Goal: Task Accomplishment & Management: Manage account settings

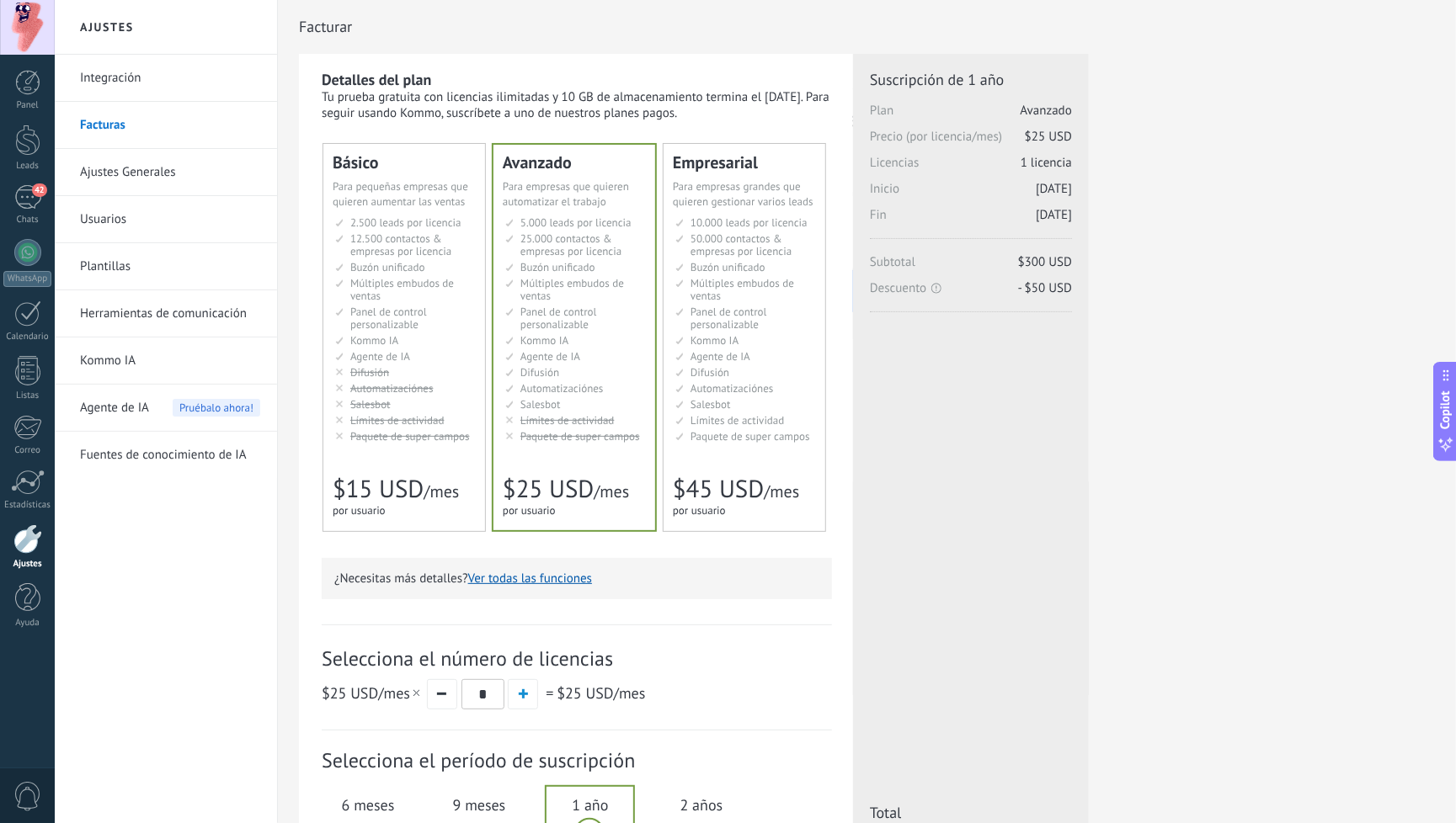
click at [133, 169] on link "Ajustes Generales" at bounding box center [170, 172] width 180 height 47
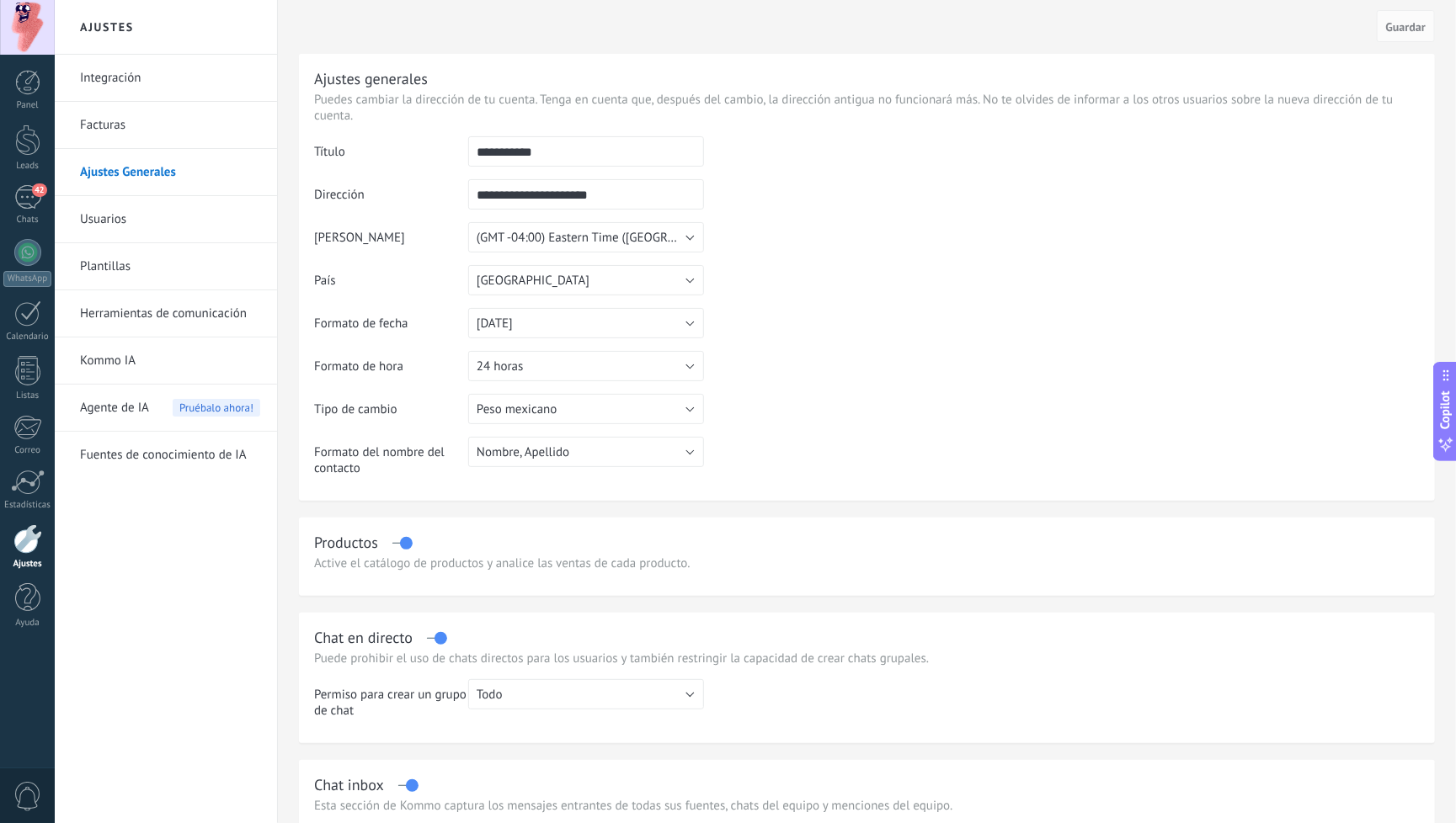
click at [689, 240] on button "(GMT -04:00) Eastern Time ([GEOGRAPHIC_DATA] & [GEOGRAPHIC_DATA])" at bounding box center [586, 237] width 236 height 31
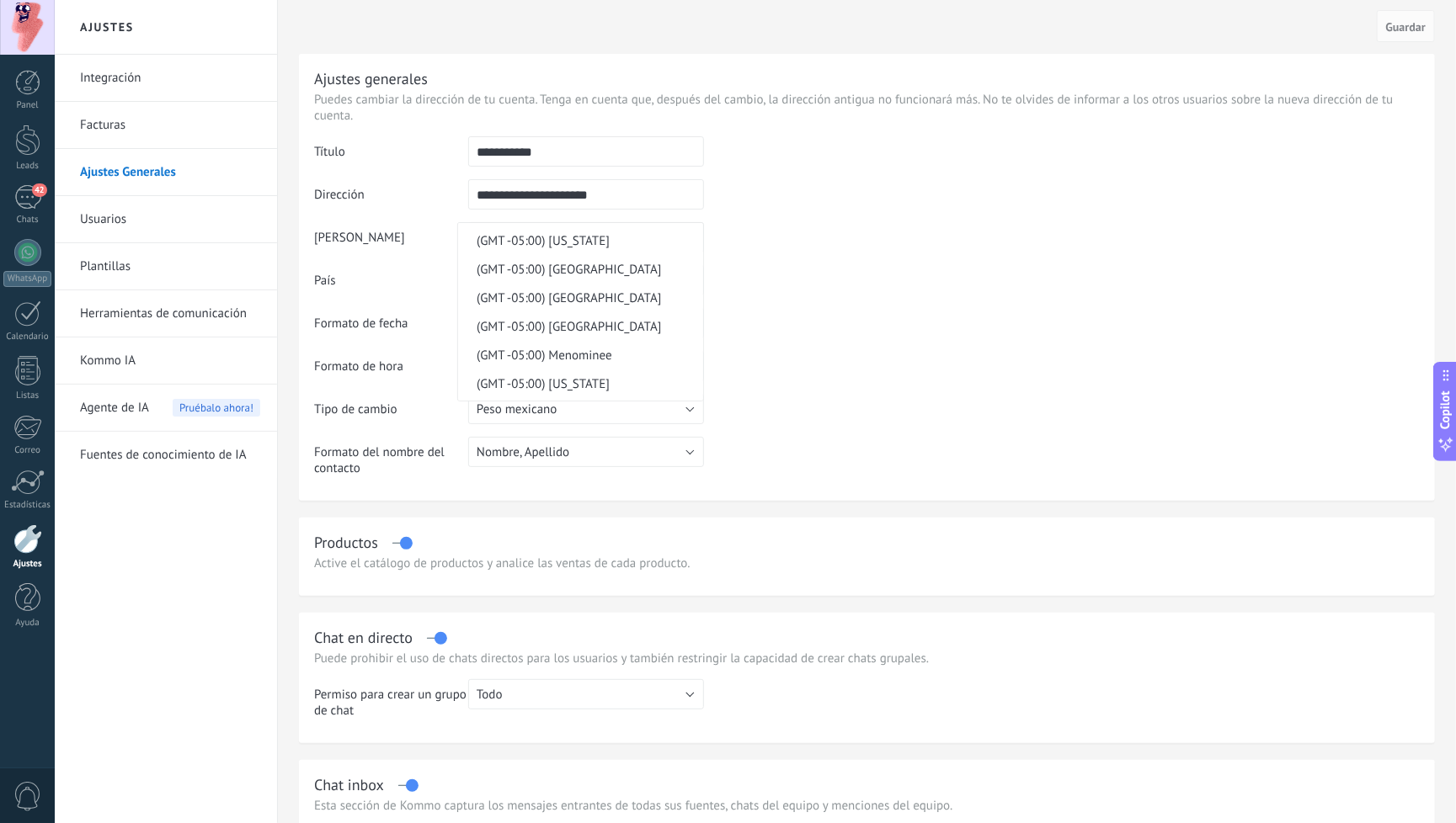
scroll to position [10268, 0]
click at [579, 81] on span "(GMT -05:00) [GEOGRAPHIC_DATA]" at bounding box center [578, 72] width 240 height 16
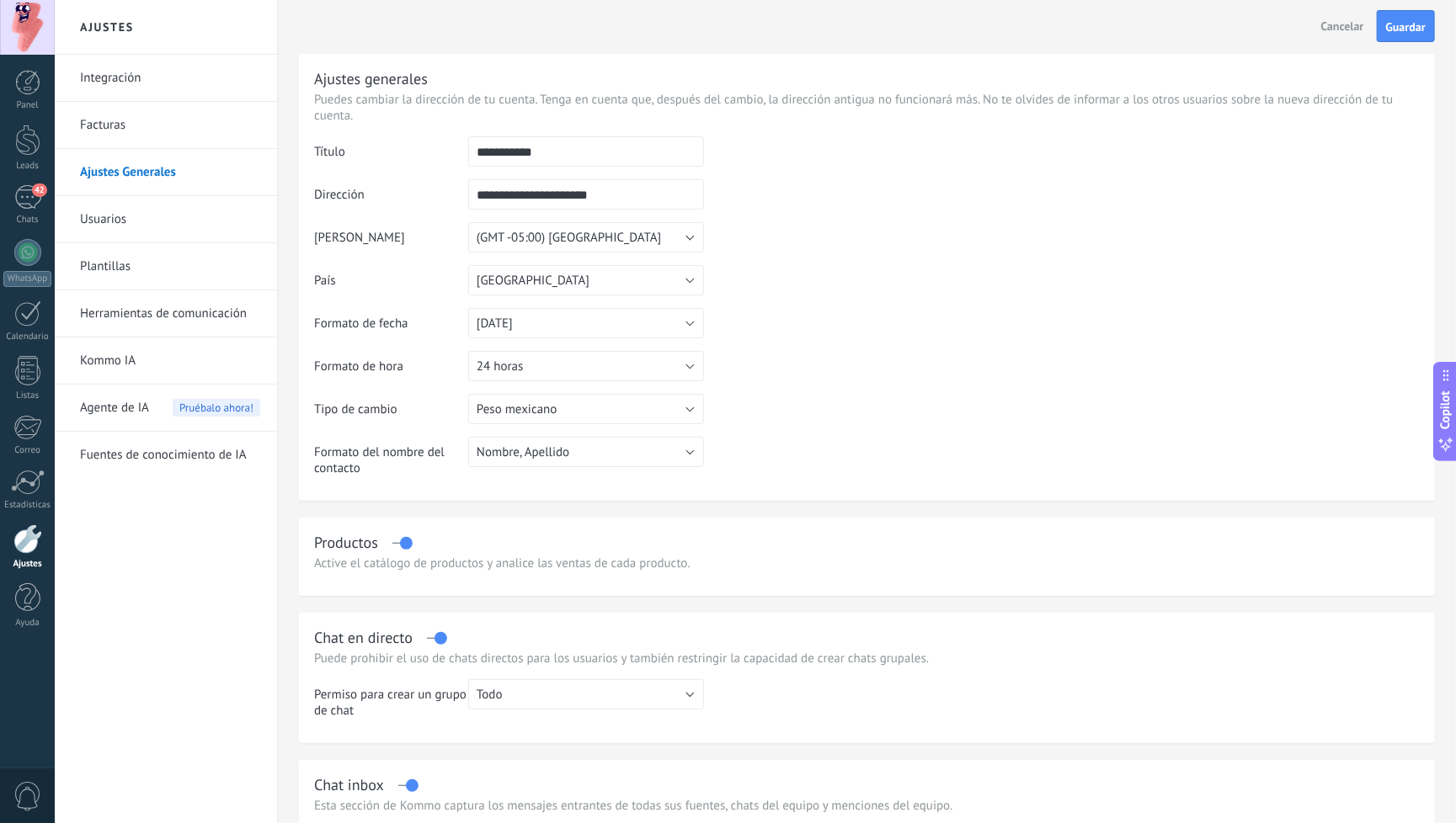
click at [754, 344] on table "**********" at bounding box center [866, 313] width 1106 height 353
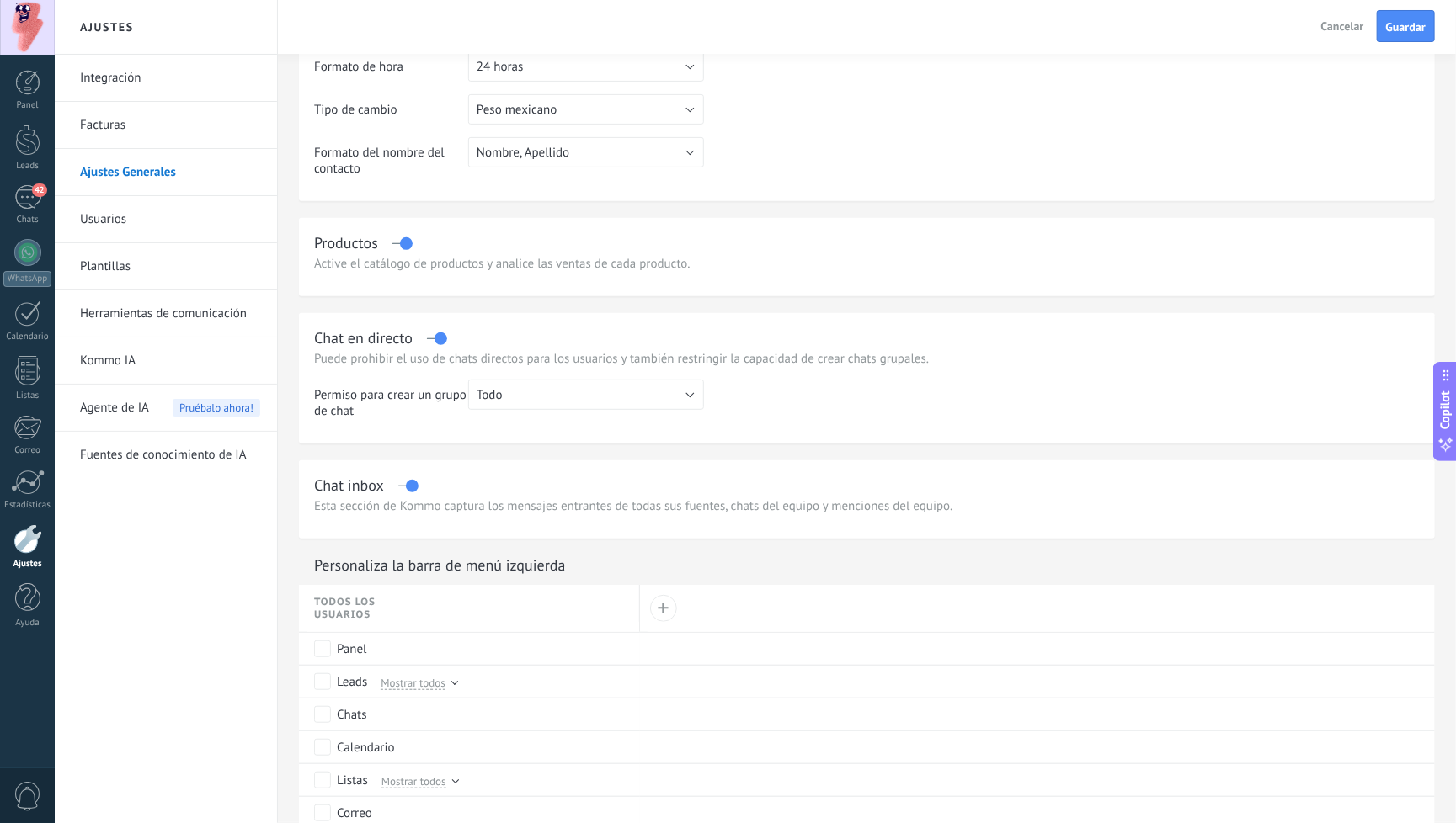
scroll to position [304, 0]
click at [692, 393] on button "Todo" at bounding box center [586, 391] width 236 height 31
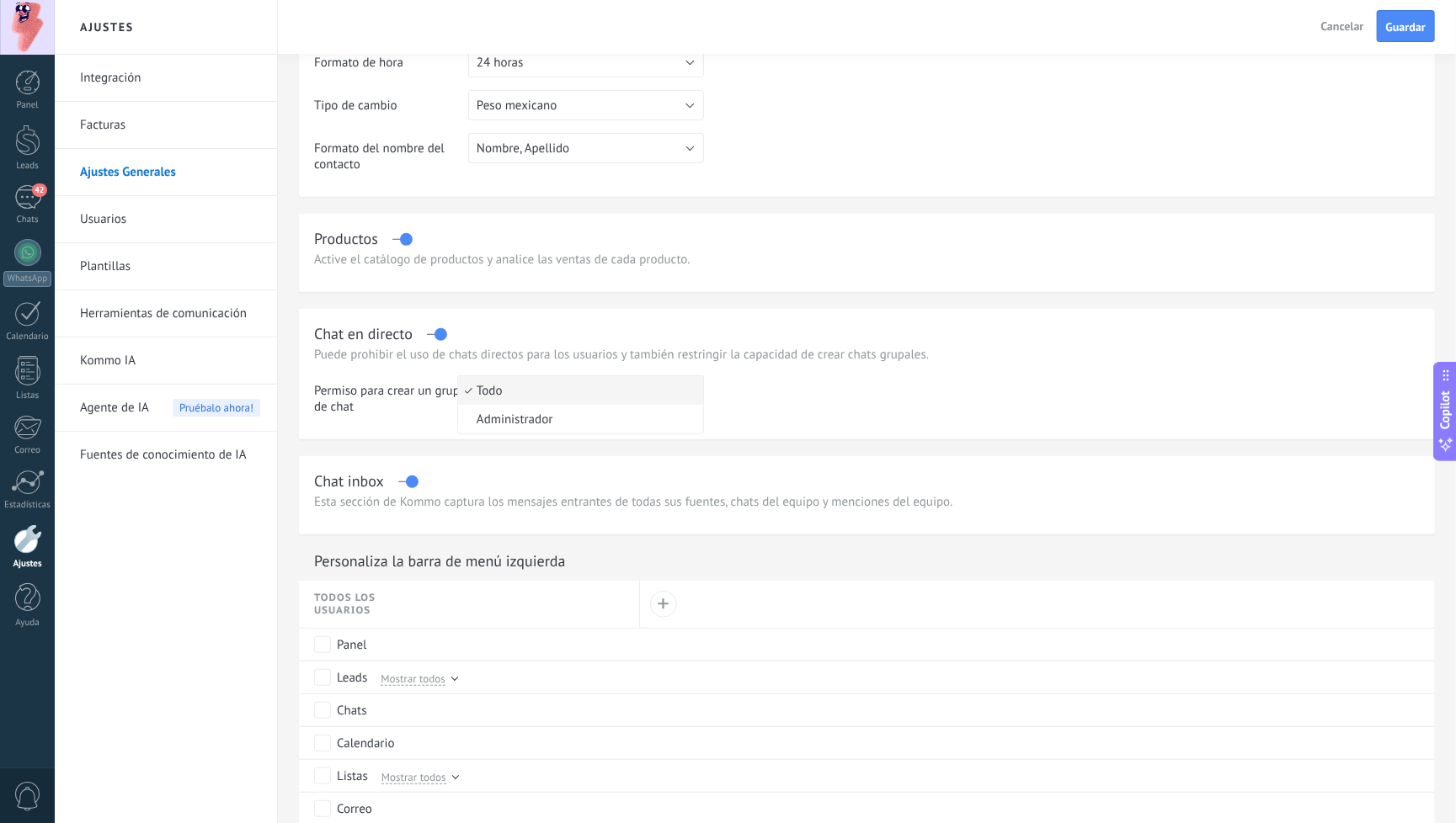
click at [805, 416] on td at bounding box center [1062, 401] width 716 height 52
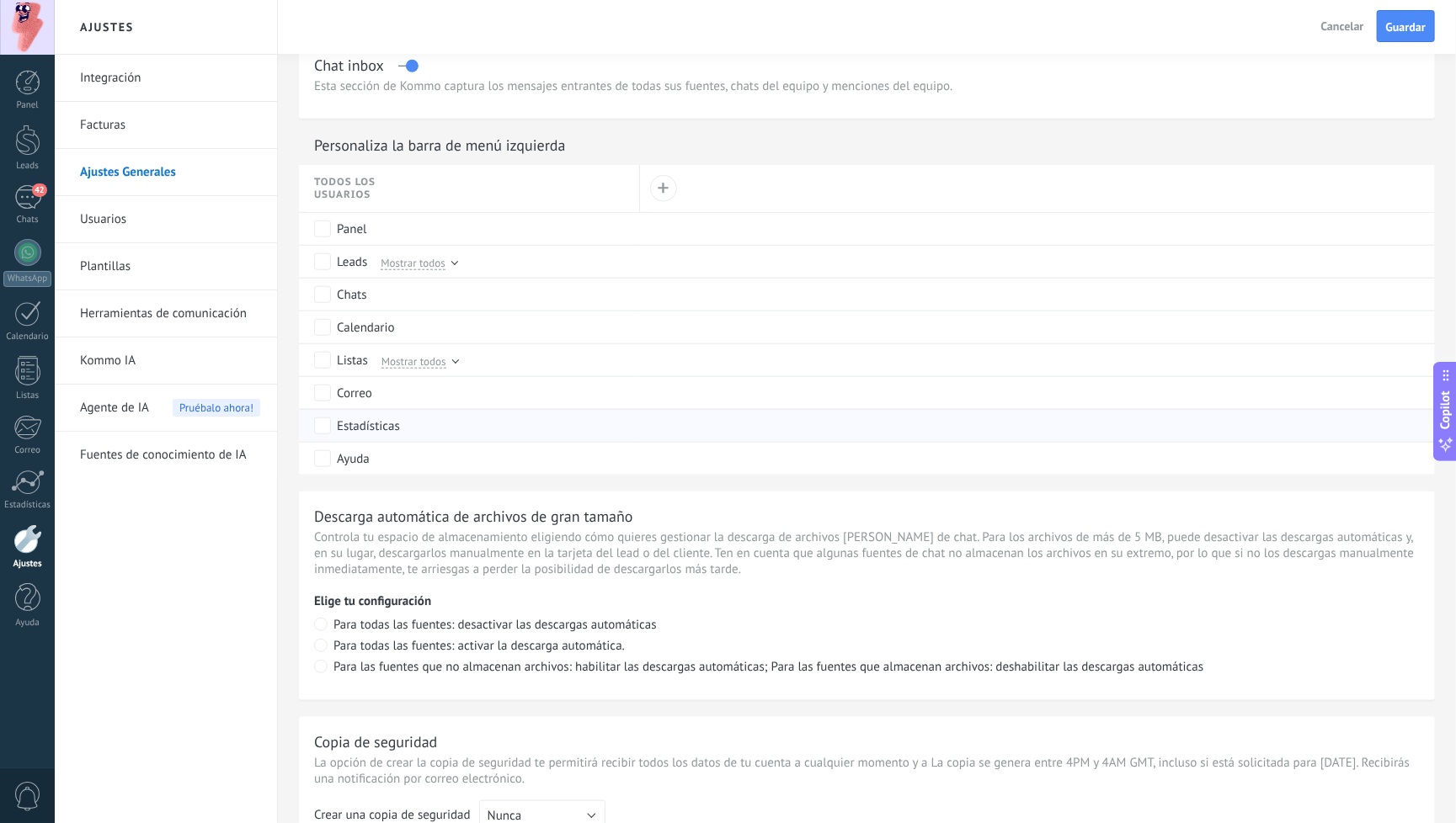
scroll to position [721, 0]
click at [454, 263] on div at bounding box center [454, 259] width 7 height 7
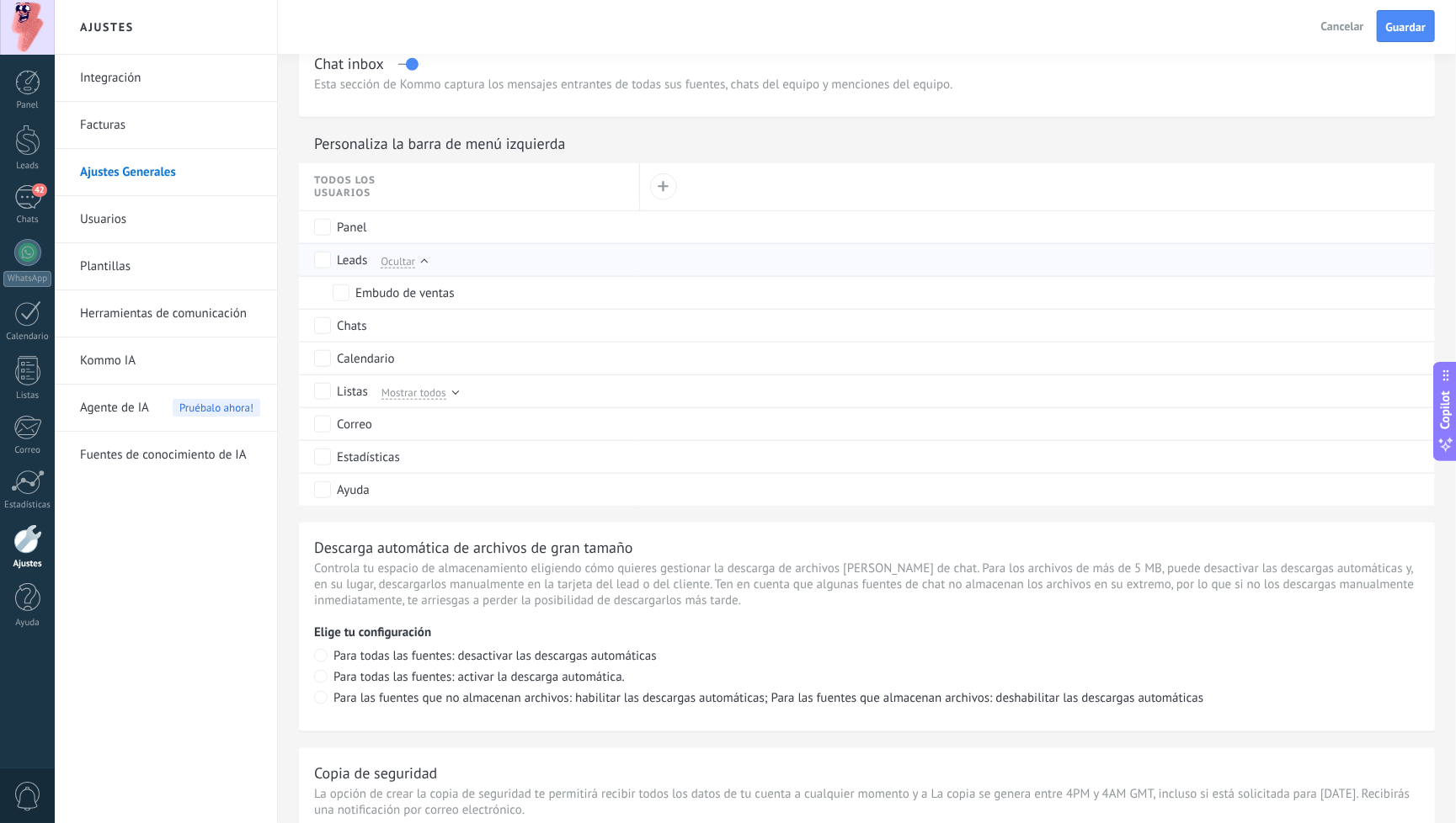
click at [420, 268] on div "Ocultar" at bounding box center [400, 260] width 53 height 15
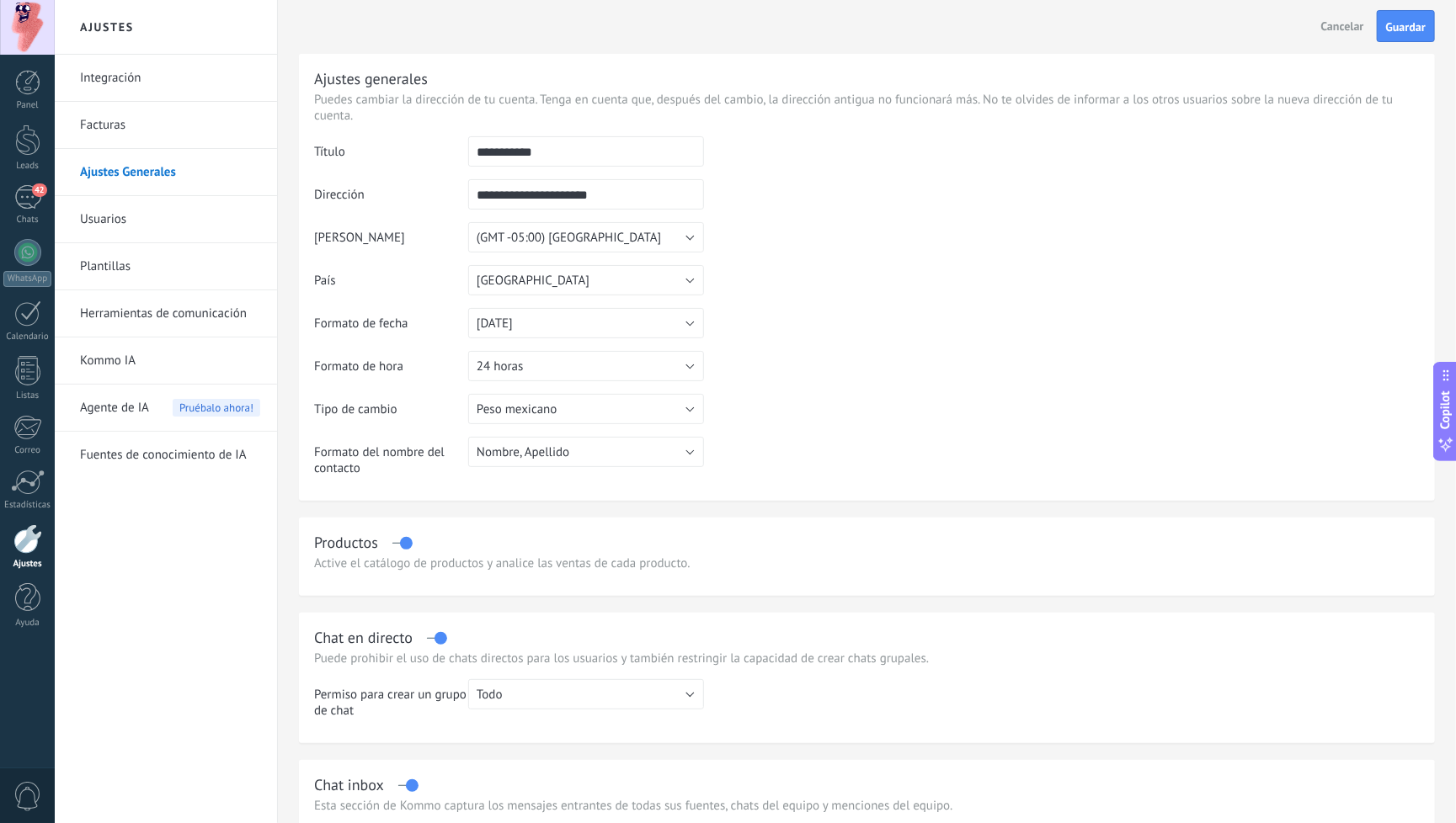
scroll to position [0, 0]
click at [109, 217] on link "Usuarios" at bounding box center [170, 219] width 180 height 47
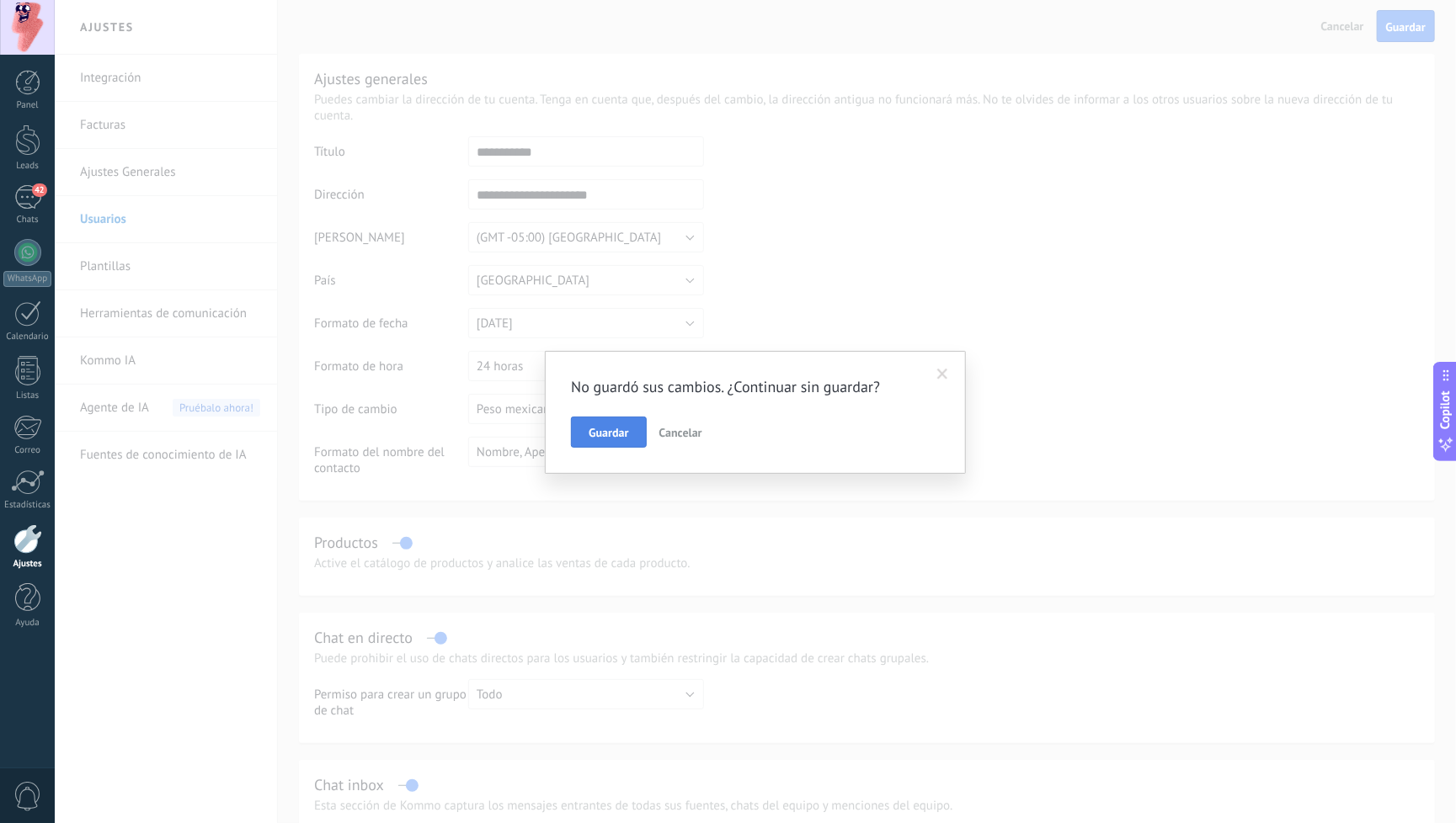
click at [628, 430] on span "Guardar" at bounding box center [608, 433] width 39 height 11
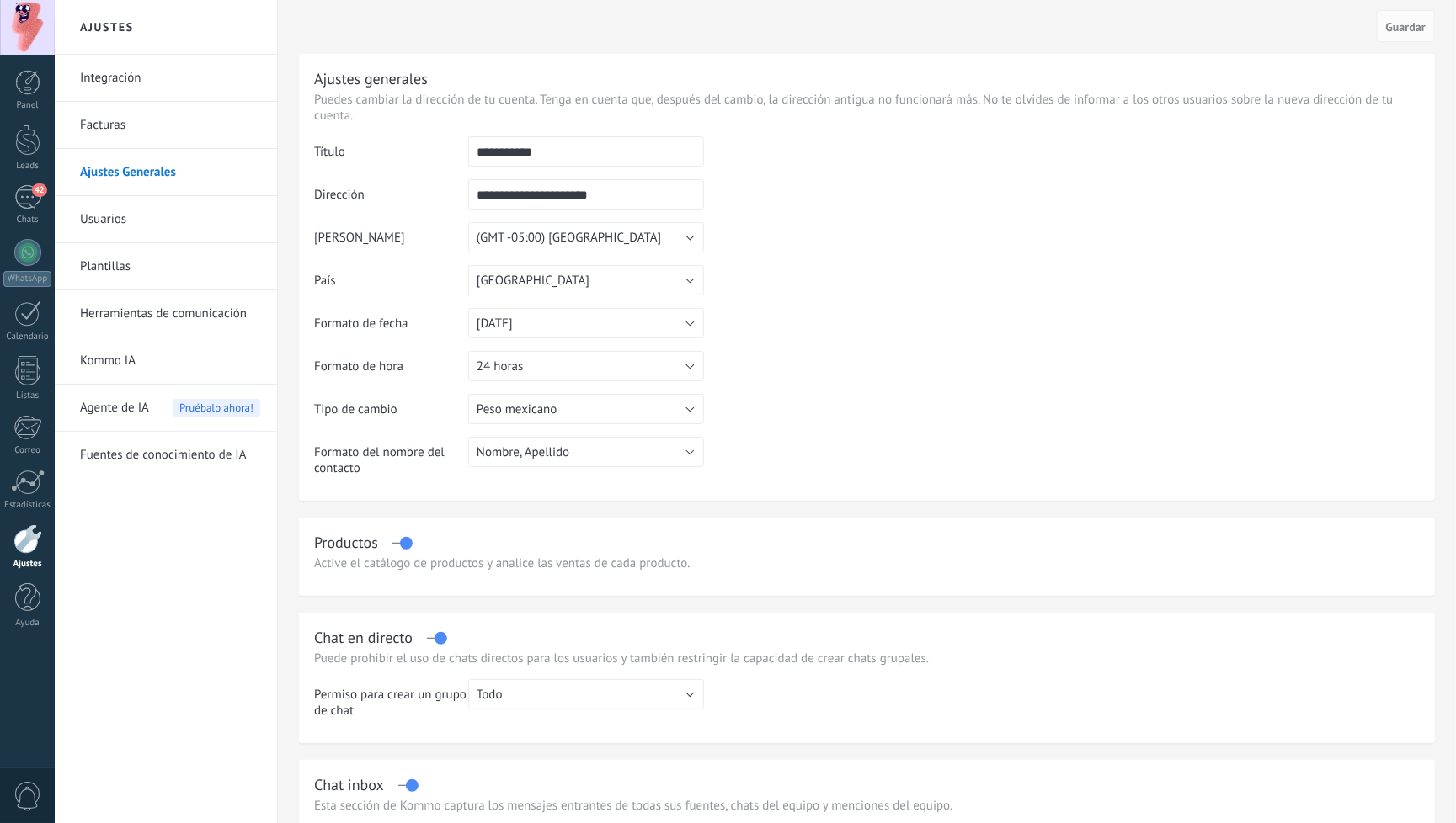
click at [126, 229] on link "Usuarios" at bounding box center [170, 219] width 180 height 47
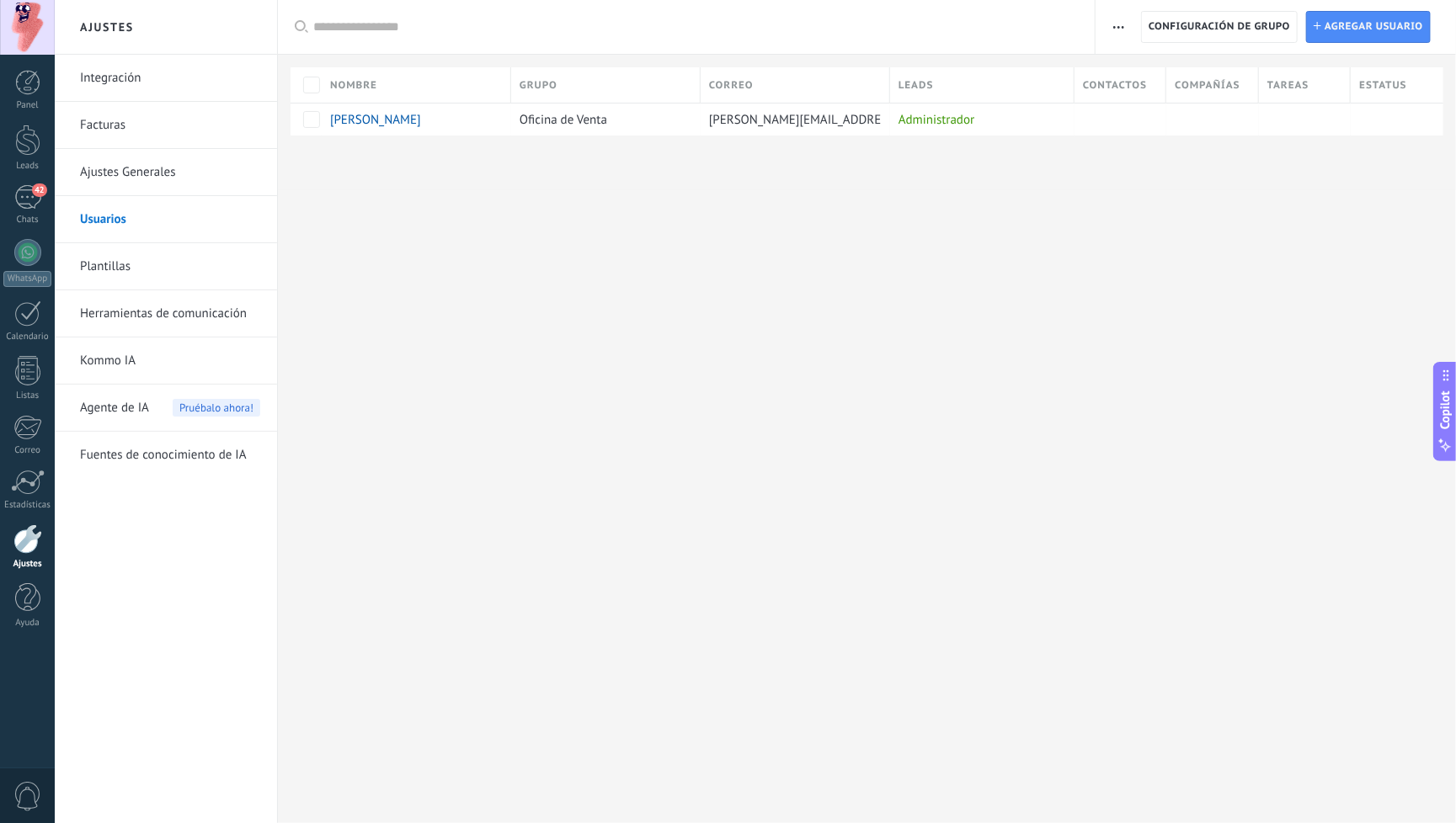
click at [117, 273] on link "Plantillas" at bounding box center [170, 266] width 180 height 47
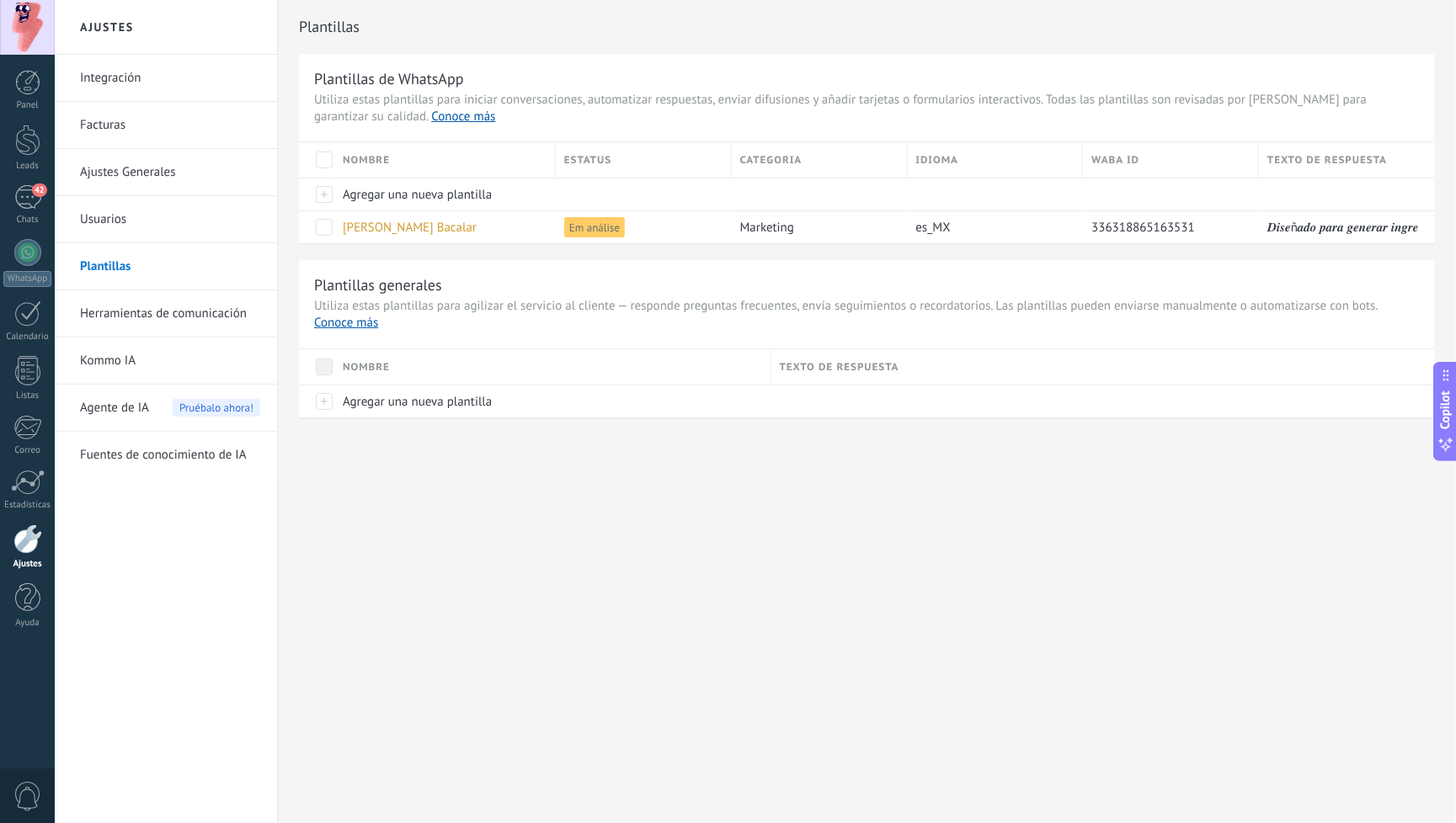
click at [151, 312] on link "Herramientas de comunicación" at bounding box center [170, 314] width 180 height 47
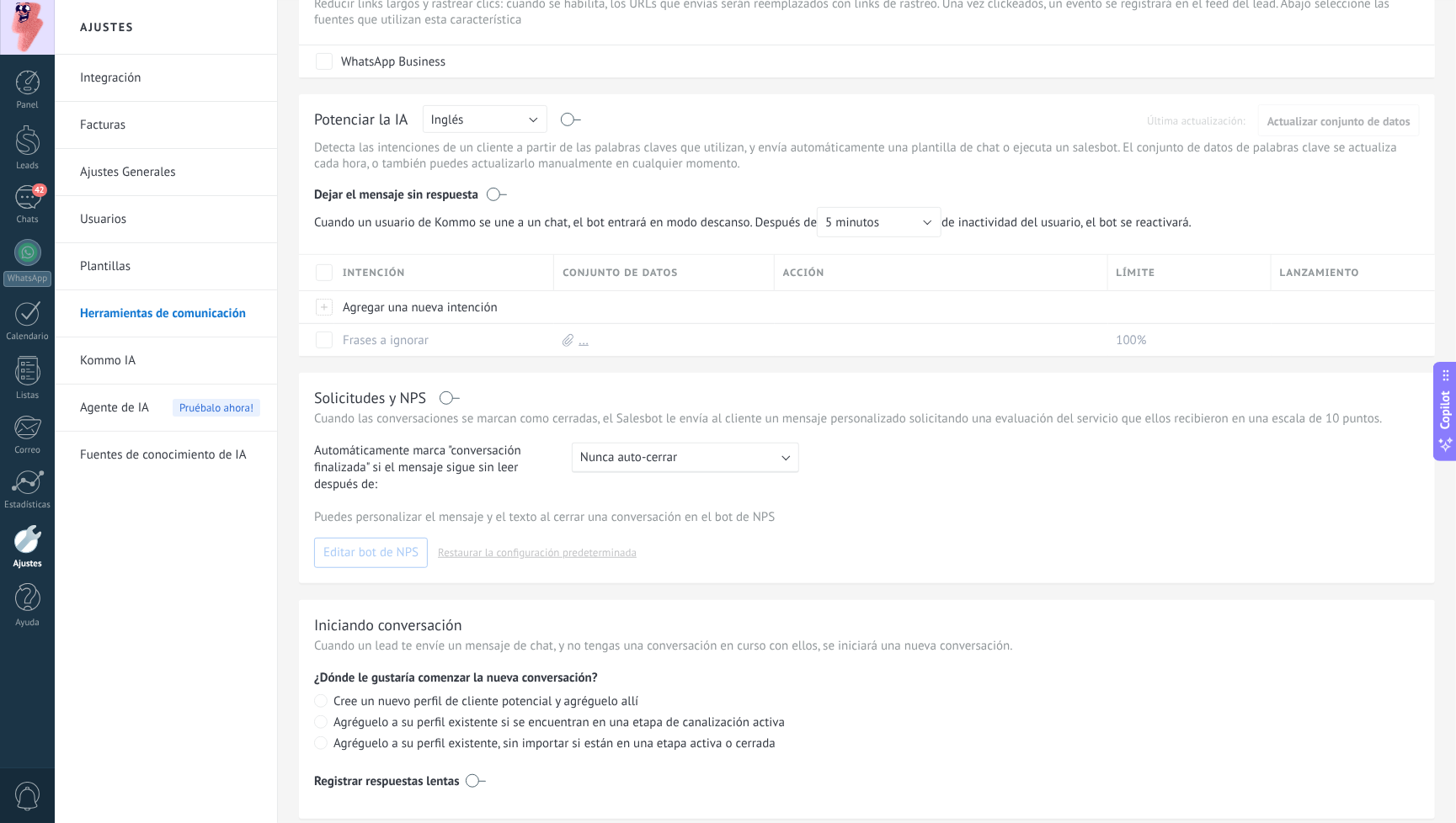
scroll to position [322, 0]
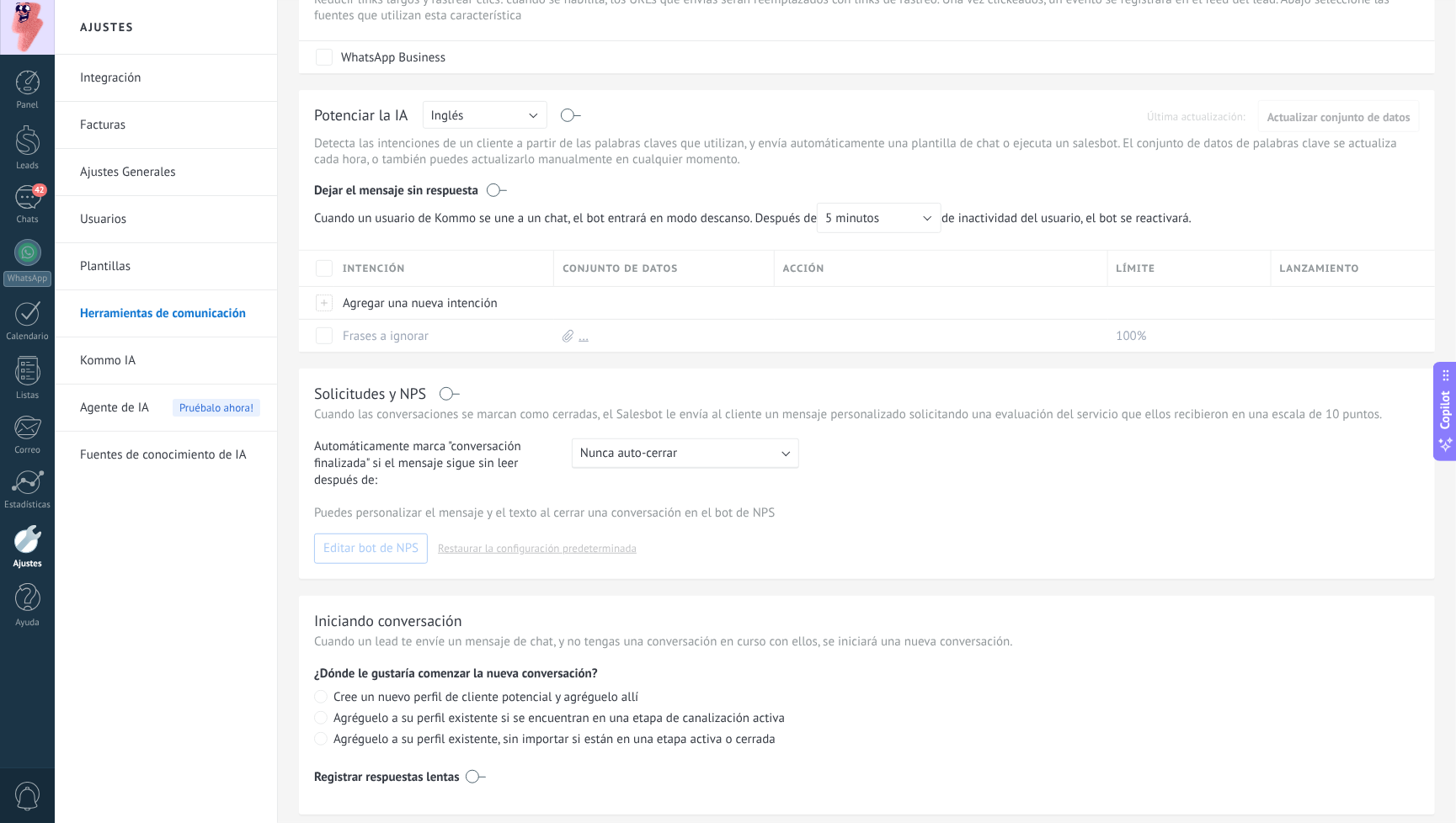
click at [529, 117] on button "Inglés" at bounding box center [485, 114] width 125 height 28
click at [485, 177] on span "Español" at bounding box center [477, 174] width 129 height 16
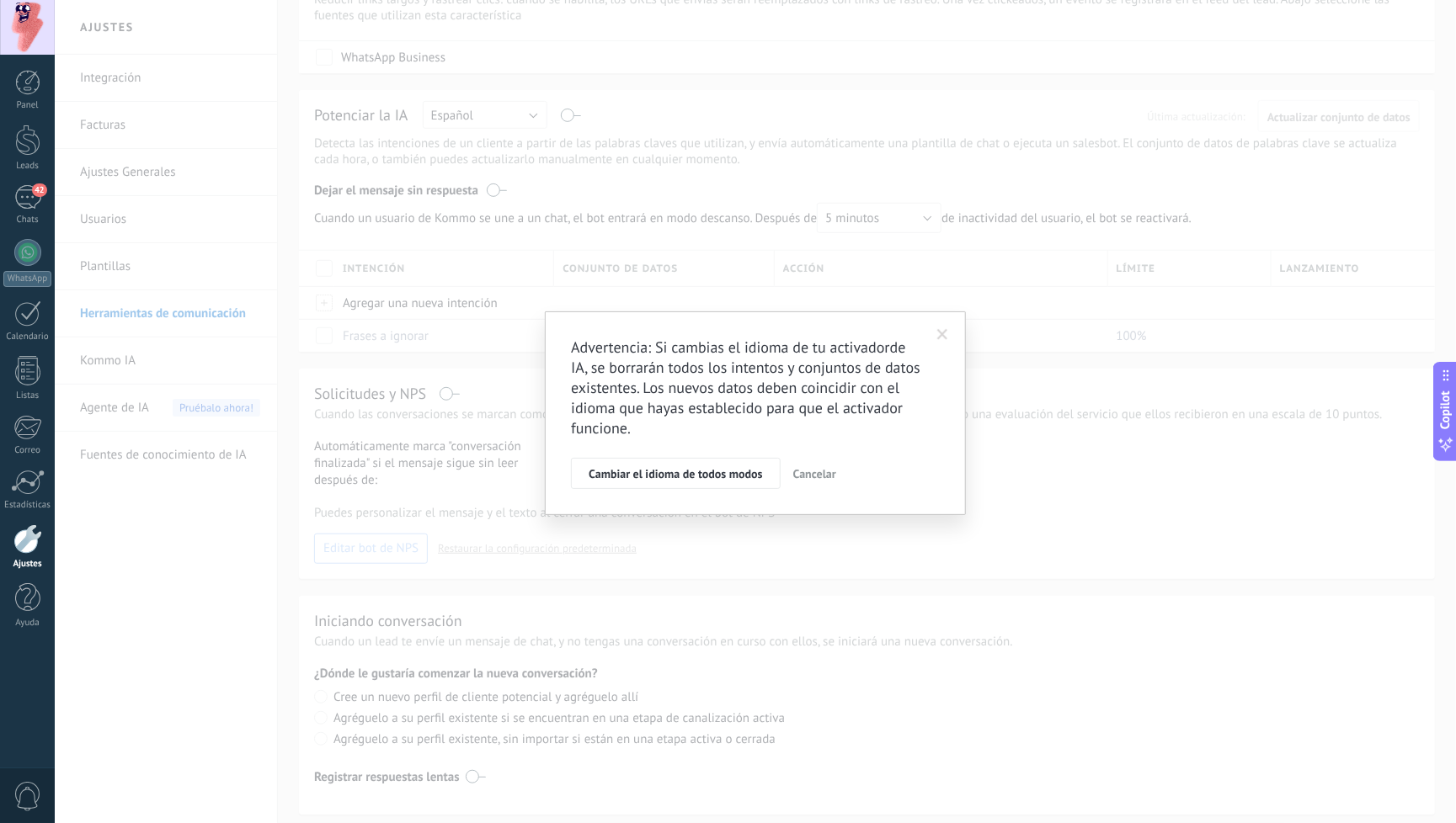
click at [815, 474] on span "Cancelar" at bounding box center [815, 474] width 43 height 15
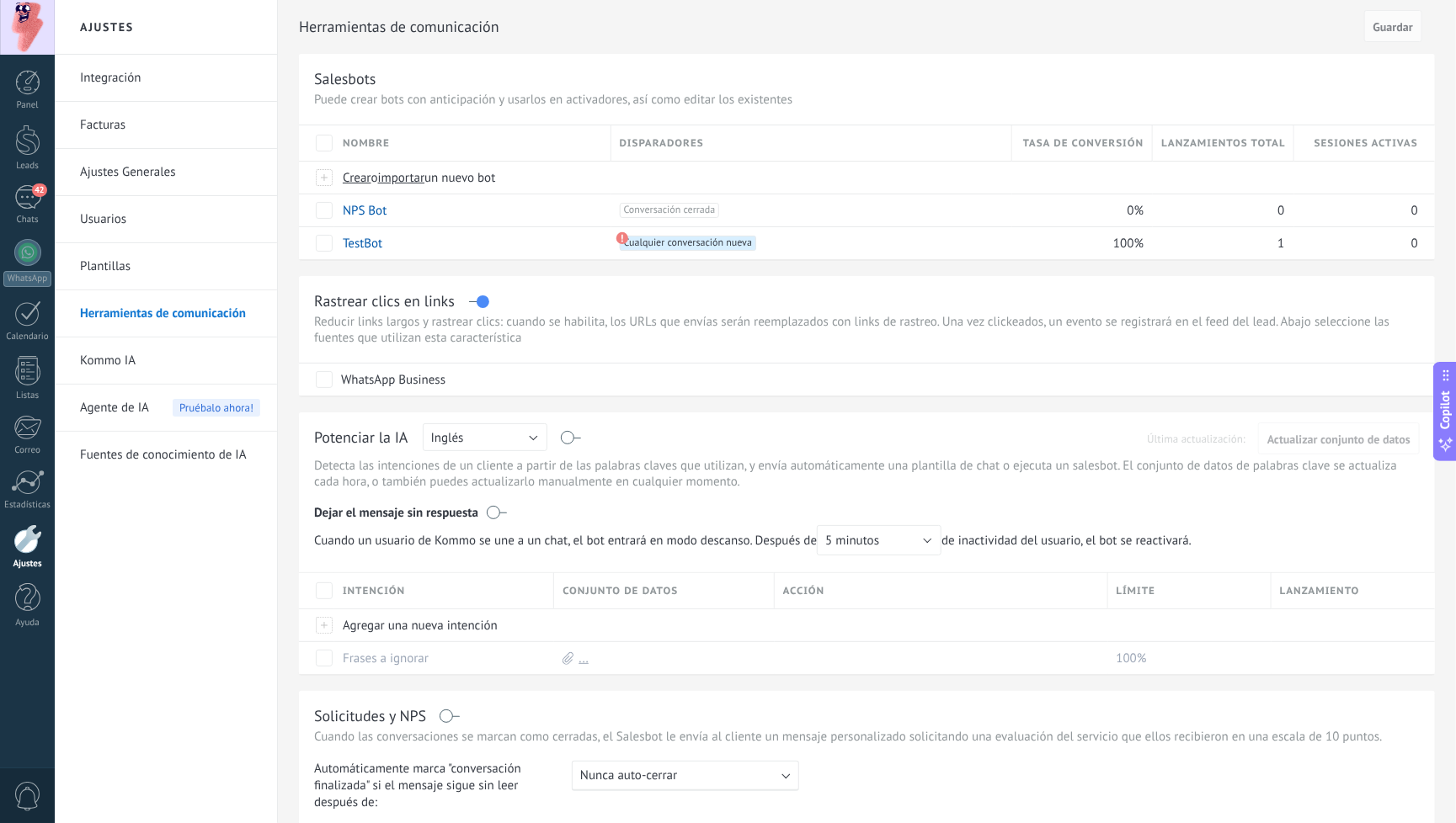
scroll to position [0, 0]
click at [29, 155] on link "Leads" at bounding box center [27, 148] width 54 height 47
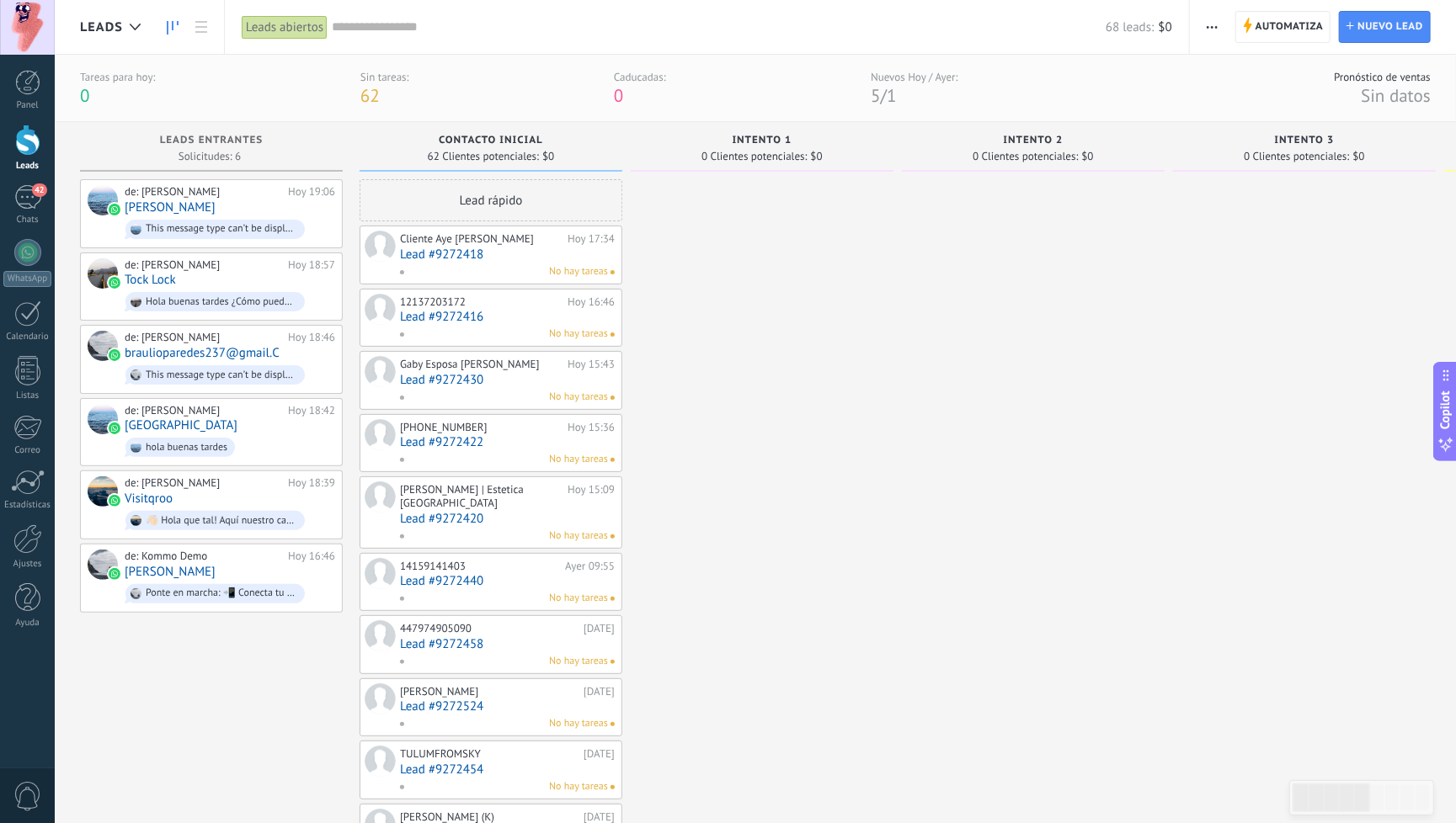
click at [512, 257] on link "Lead #9272418" at bounding box center [507, 255] width 215 height 14
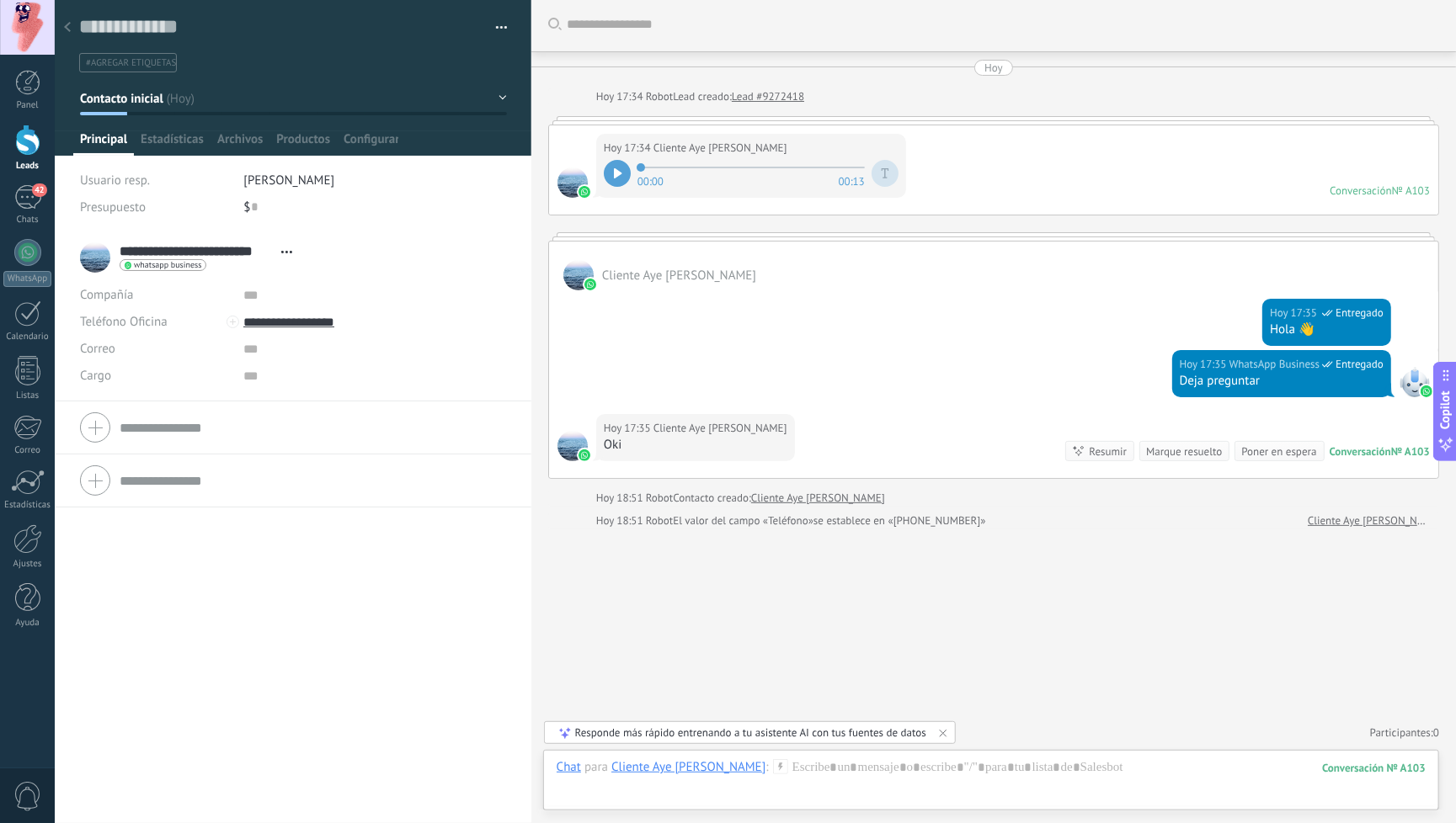
scroll to position [3, 0]
click at [496, 30] on span "button" at bounding box center [502, 31] width 11 height 4
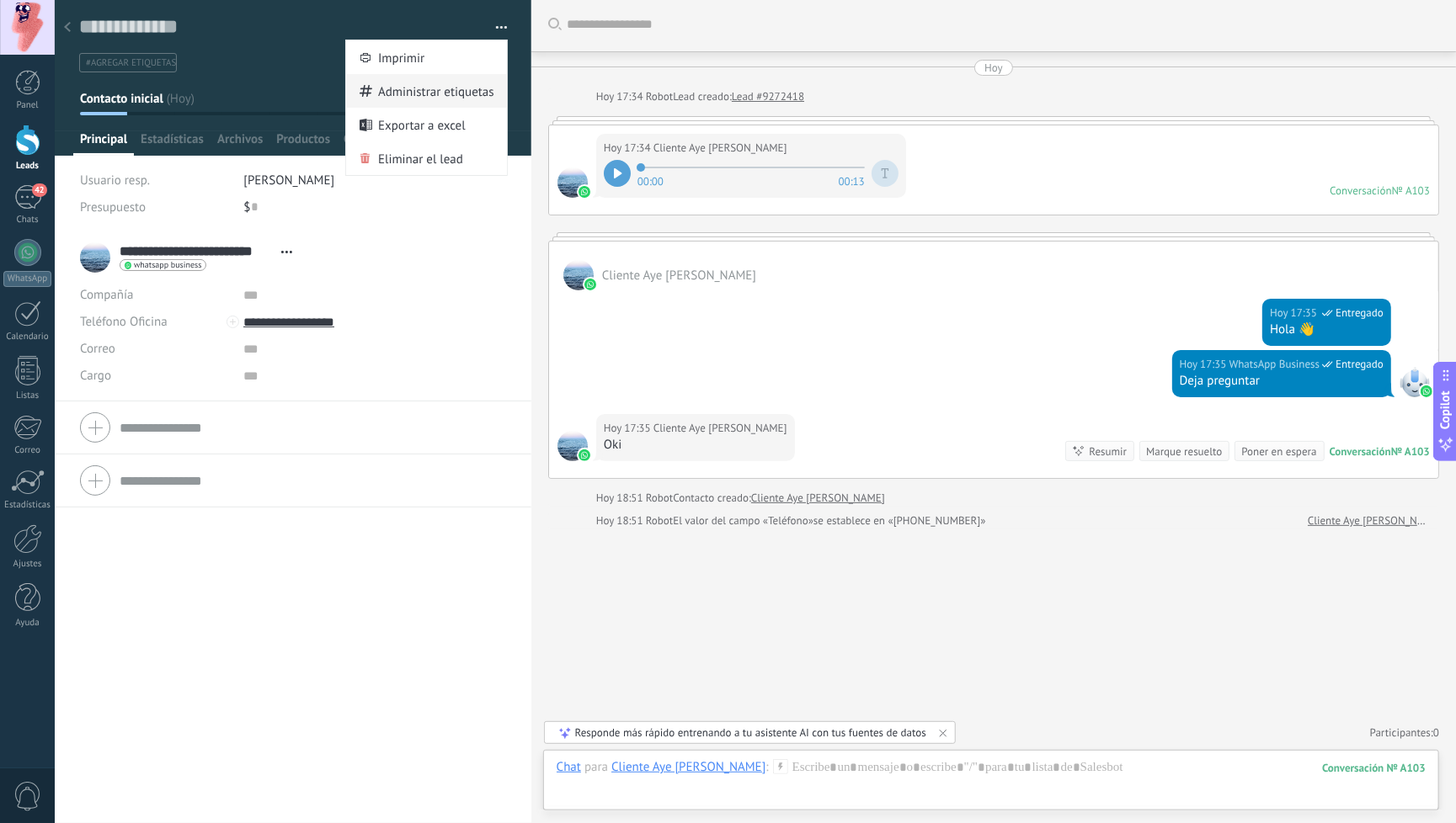
click at [427, 93] on span "Administrar etiquetas" at bounding box center [436, 91] width 116 height 33
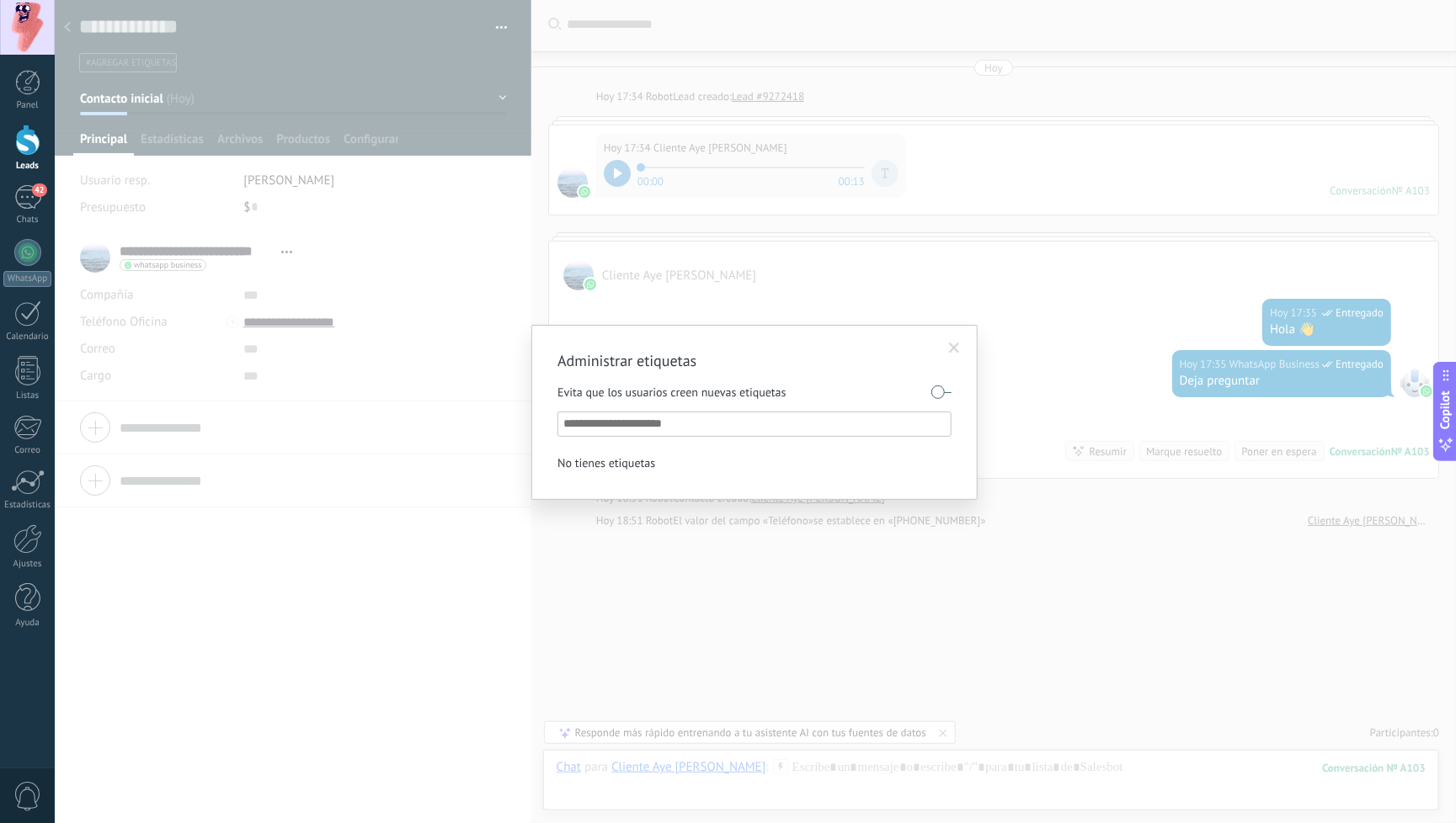
click at [953, 344] on span at bounding box center [954, 348] width 10 height 11
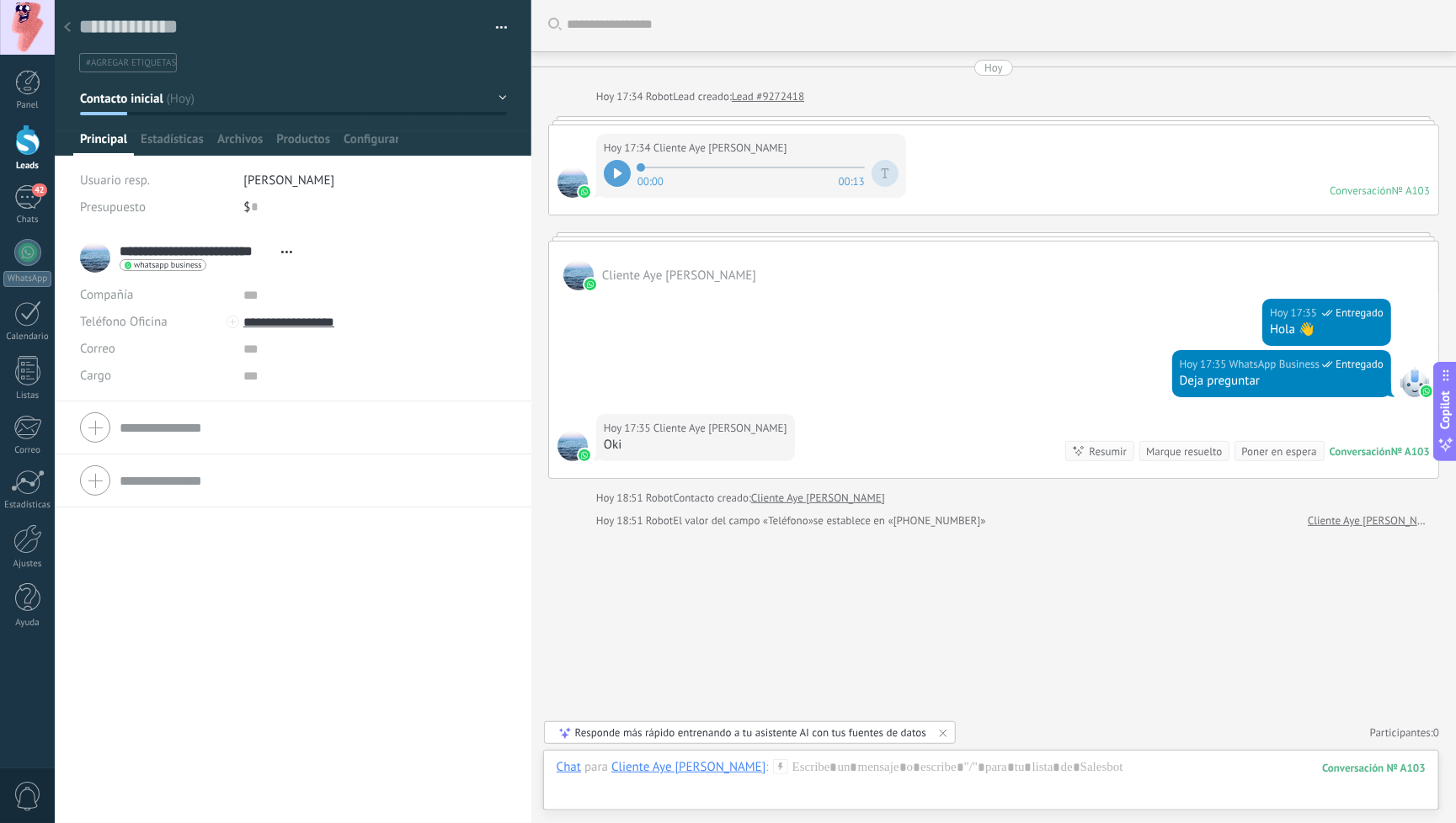
click at [288, 251] on icon at bounding box center [286, 252] width 10 height 3
click at [389, 607] on div "**********" at bounding box center [293, 527] width 477 height 592
click at [489, 31] on button "button" at bounding box center [496, 28] width 25 height 25
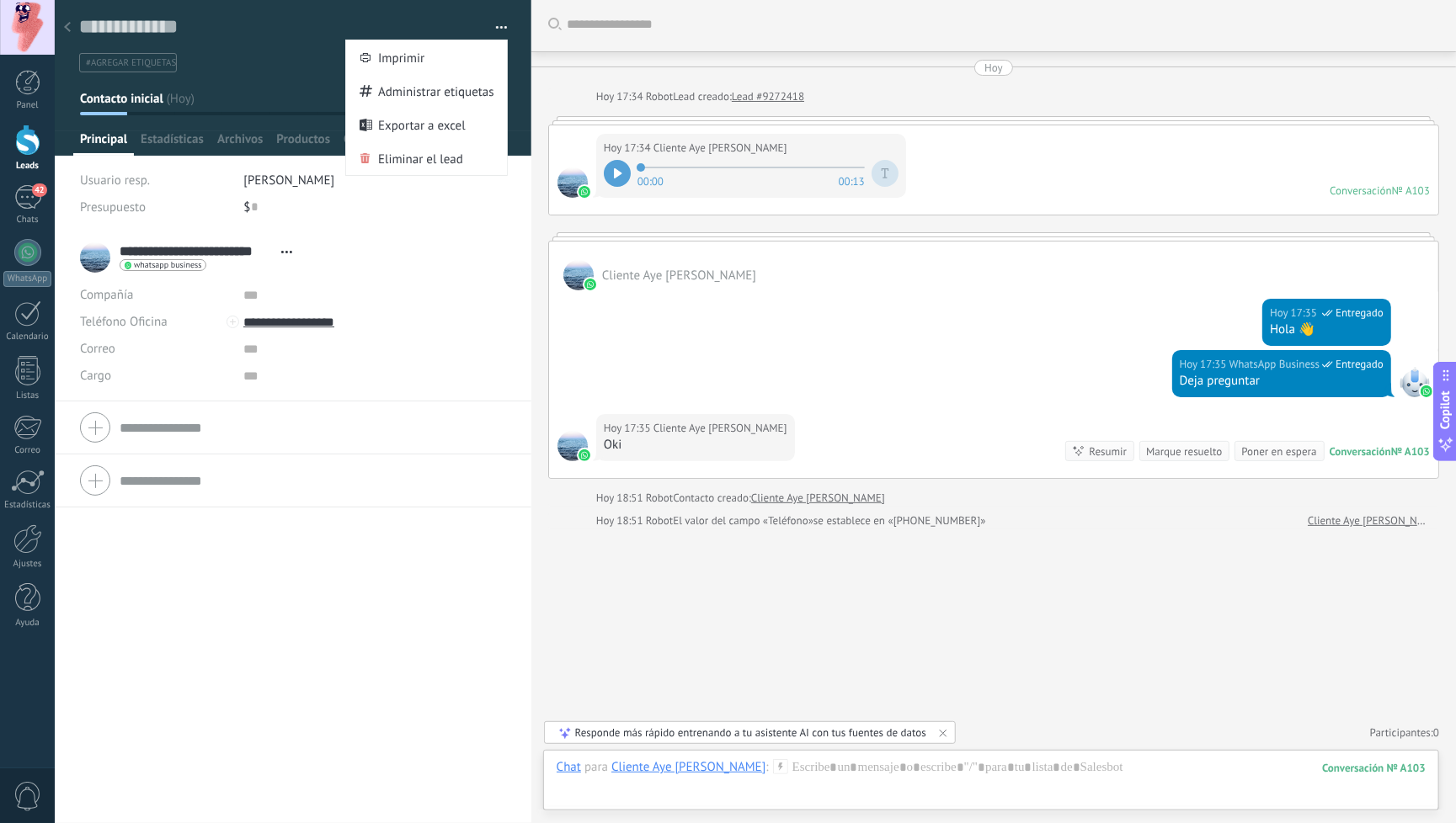
click at [326, 721] on div "**********" at bounding box center [293, 527] width 477 height 592
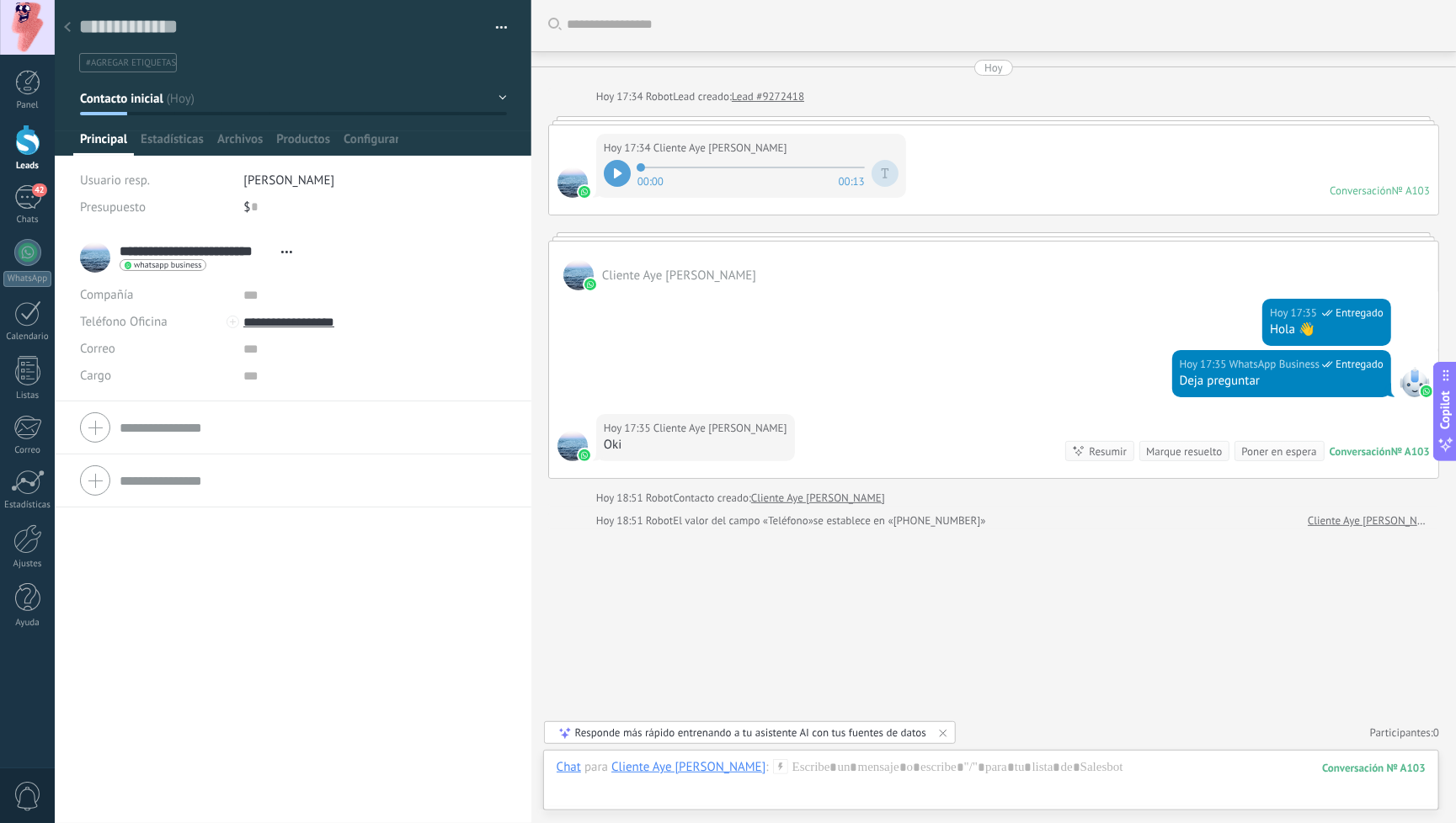
click at [70, 29] on icon at bounding box center [67, 27] width 7 height 10
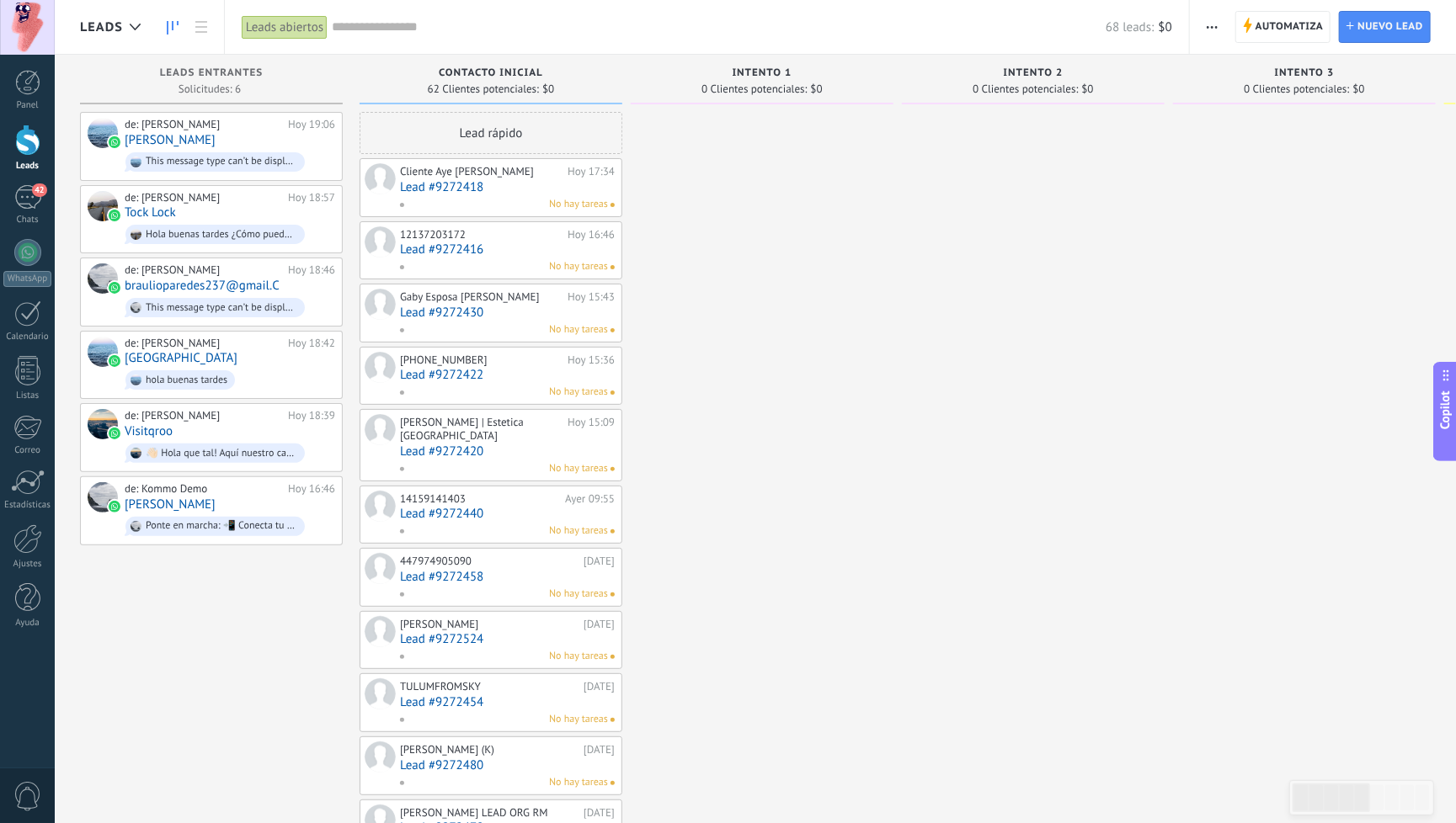
click at [25, 18] on div at bounding box center [27, 27] width 54 height 54
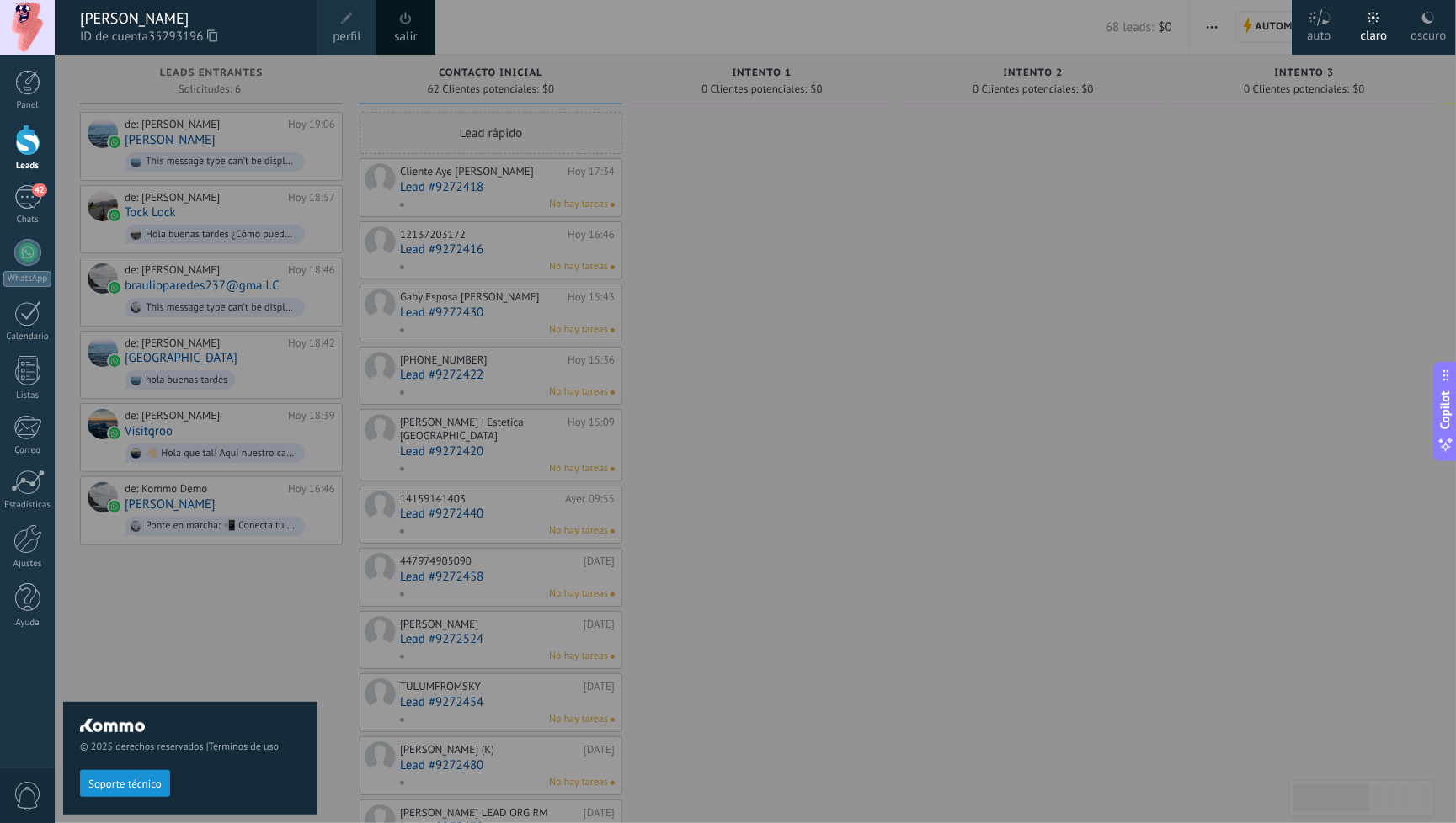
click at [346, 26] on span at bounding box center [346, 18] width 18 height 18
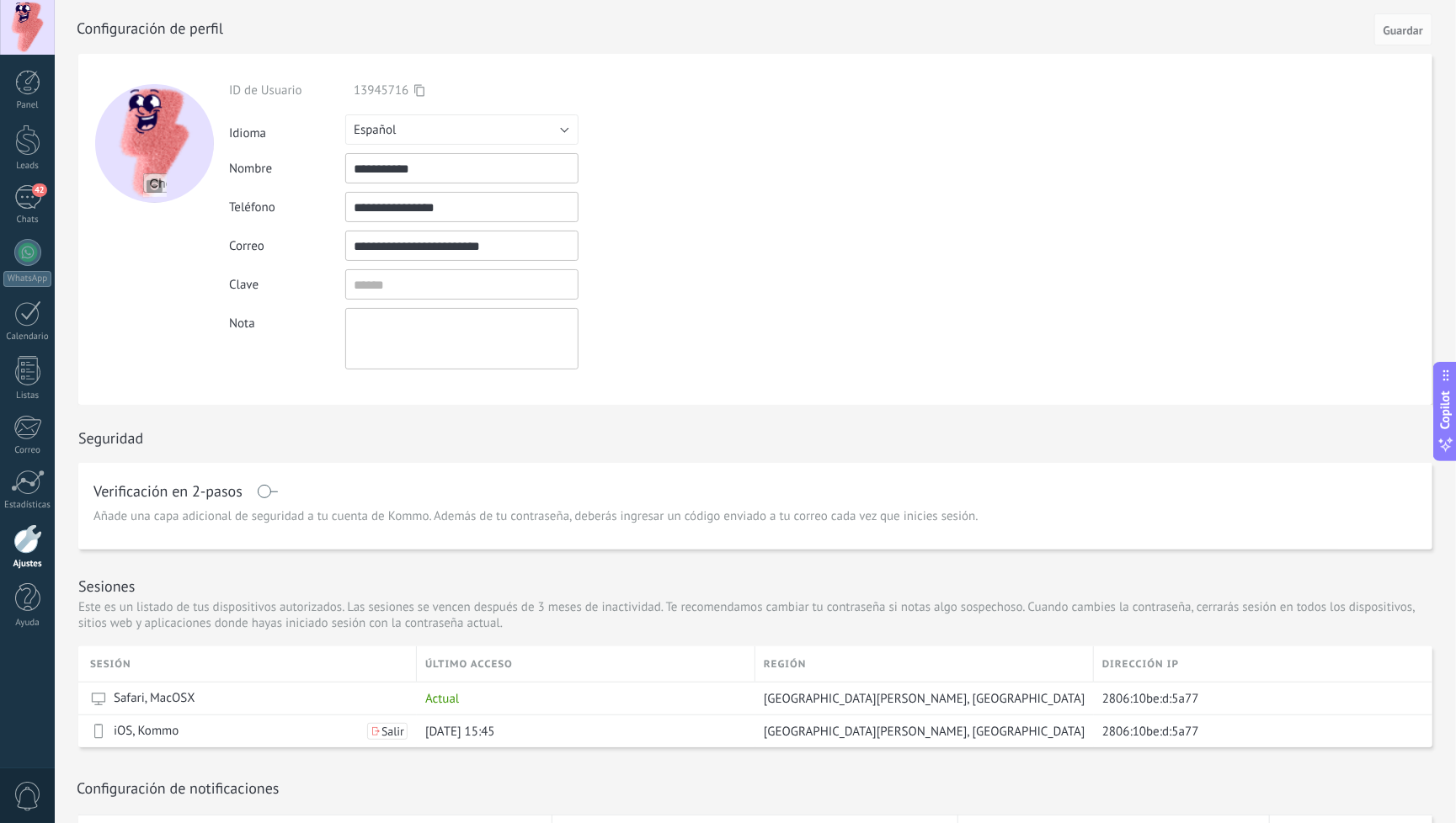
click at [151, 182] on input "file" at bounding box center [155, 185] width 24 height 24
type input "**********"
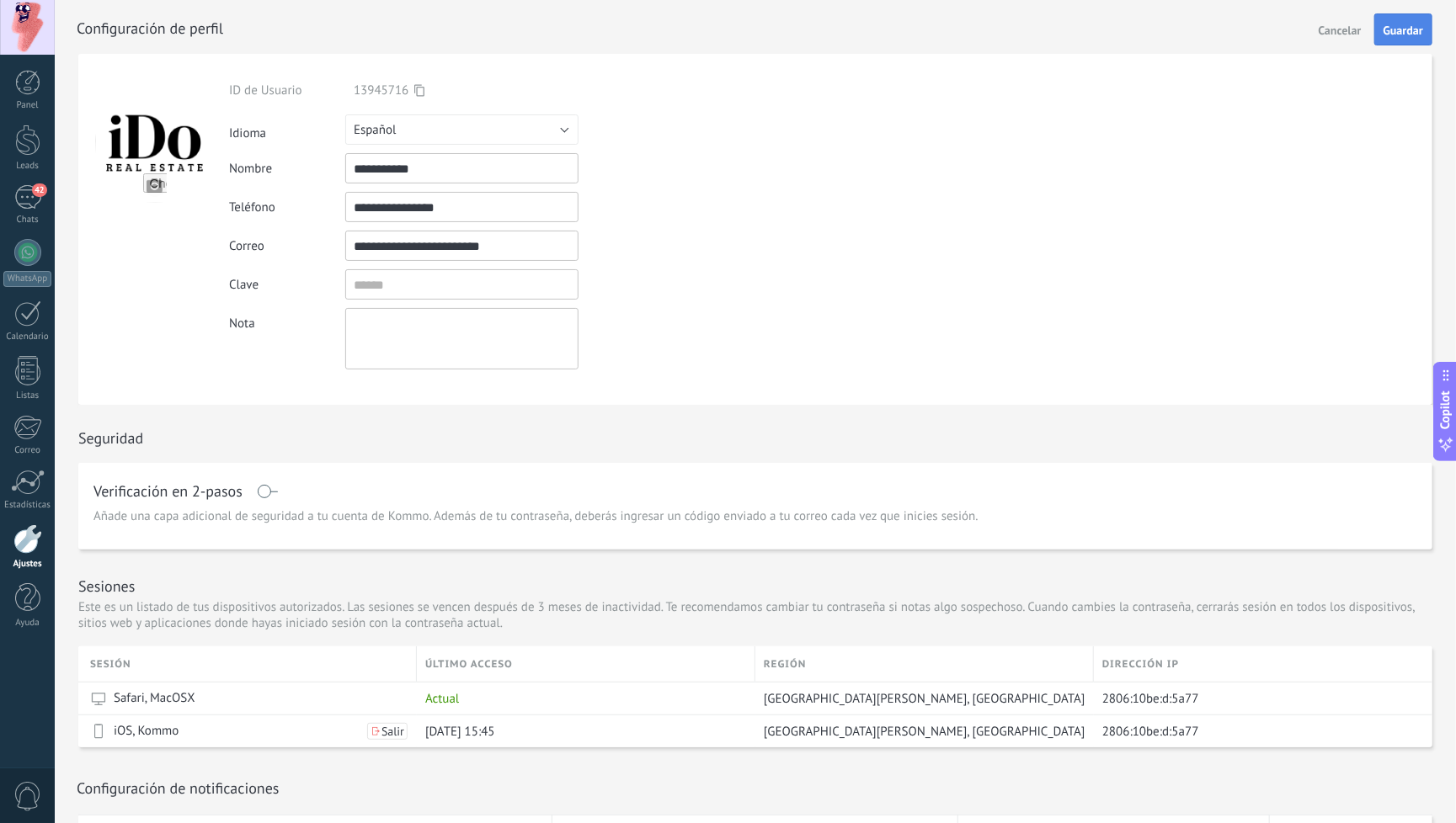
click at [1402, 34] on span "Guardar" at bounding box center [1403, 31] width 39 height 11
click at [31, 141] on div at bounding box center [28, 140] width 25 height 31
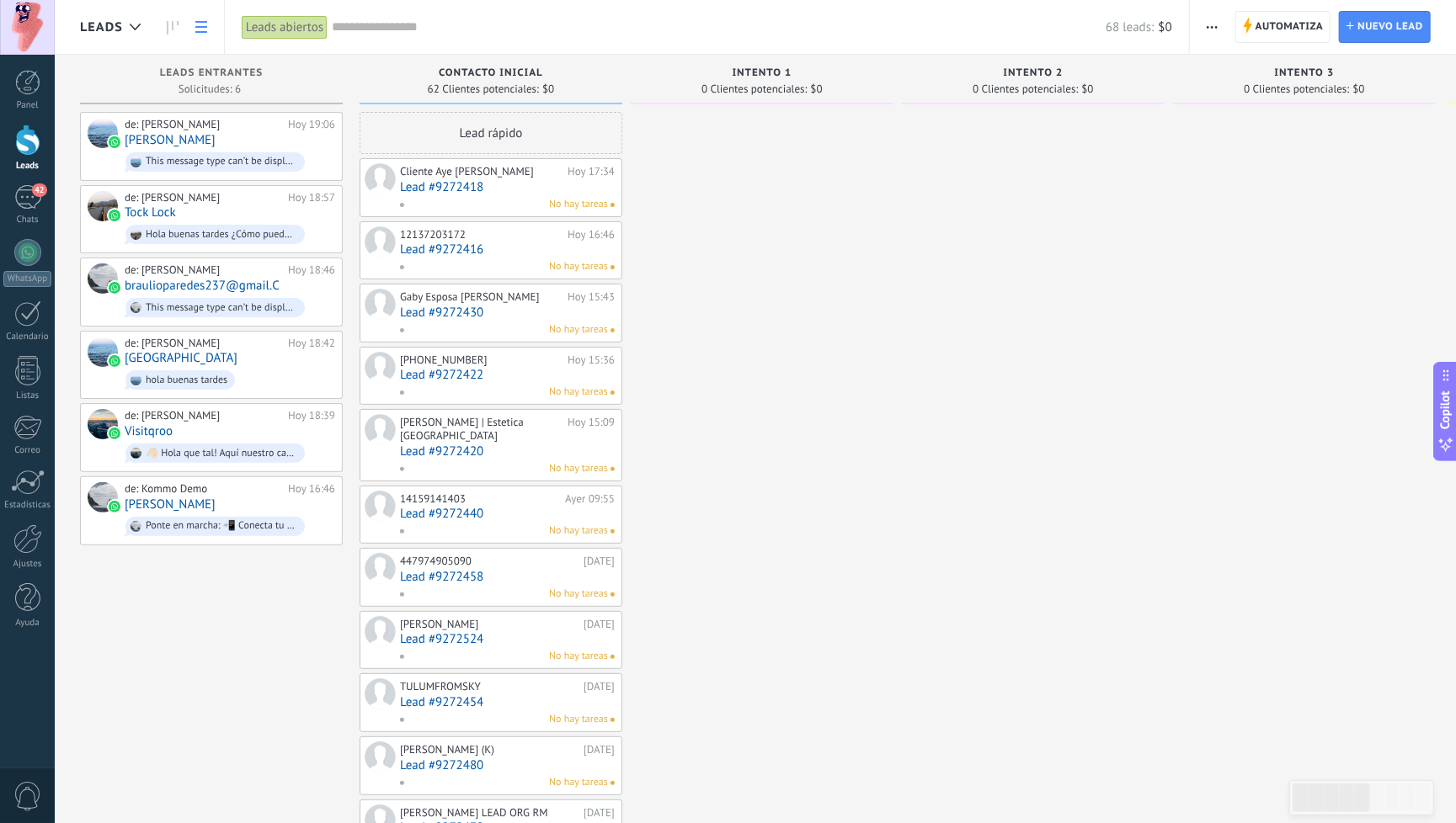
click at [203, 26] on use at bounding box center [201, 27] width 11 height 11
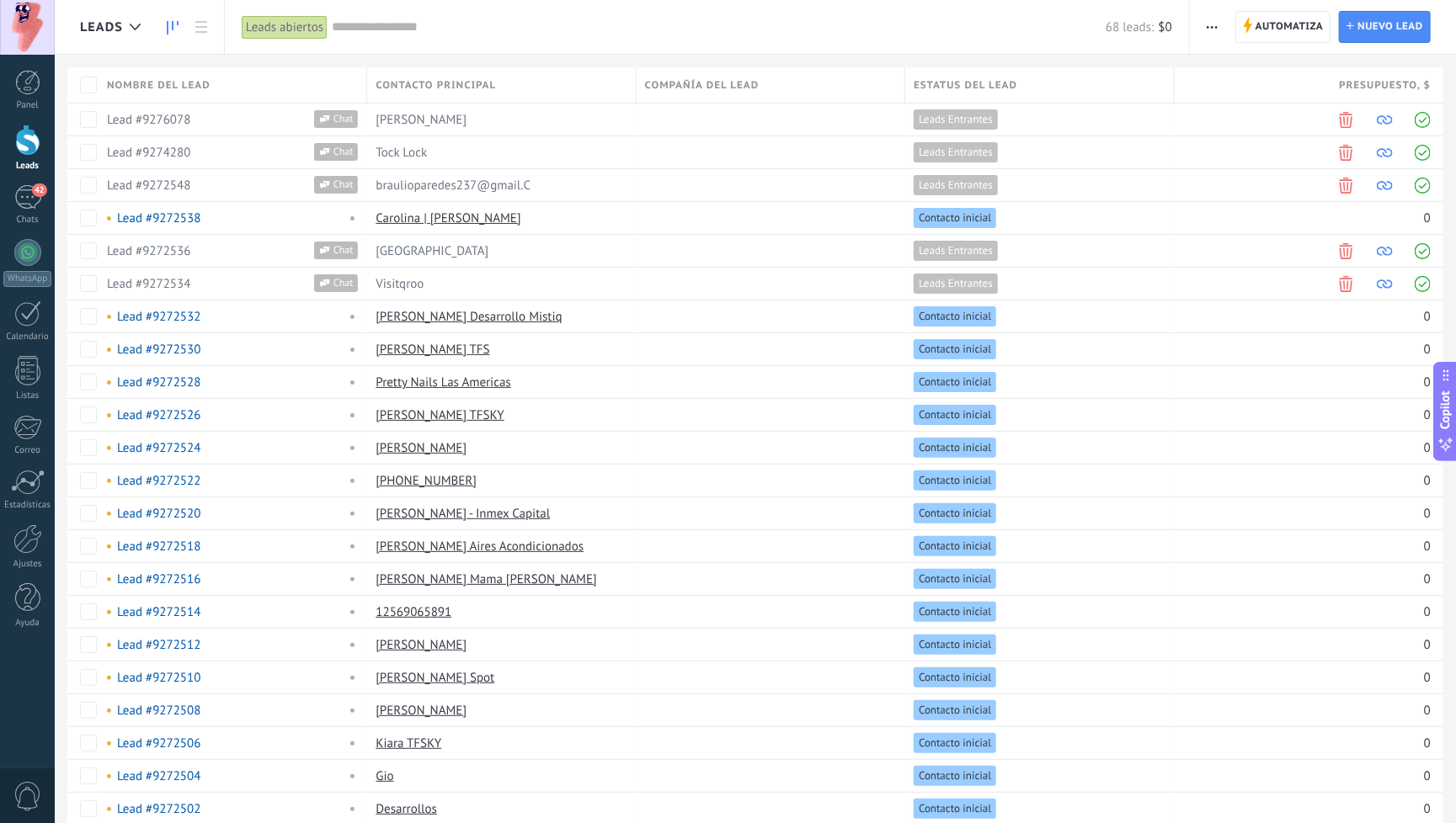
click at [173, 26] on use at bounding box center [173, 28] width 11 height 13
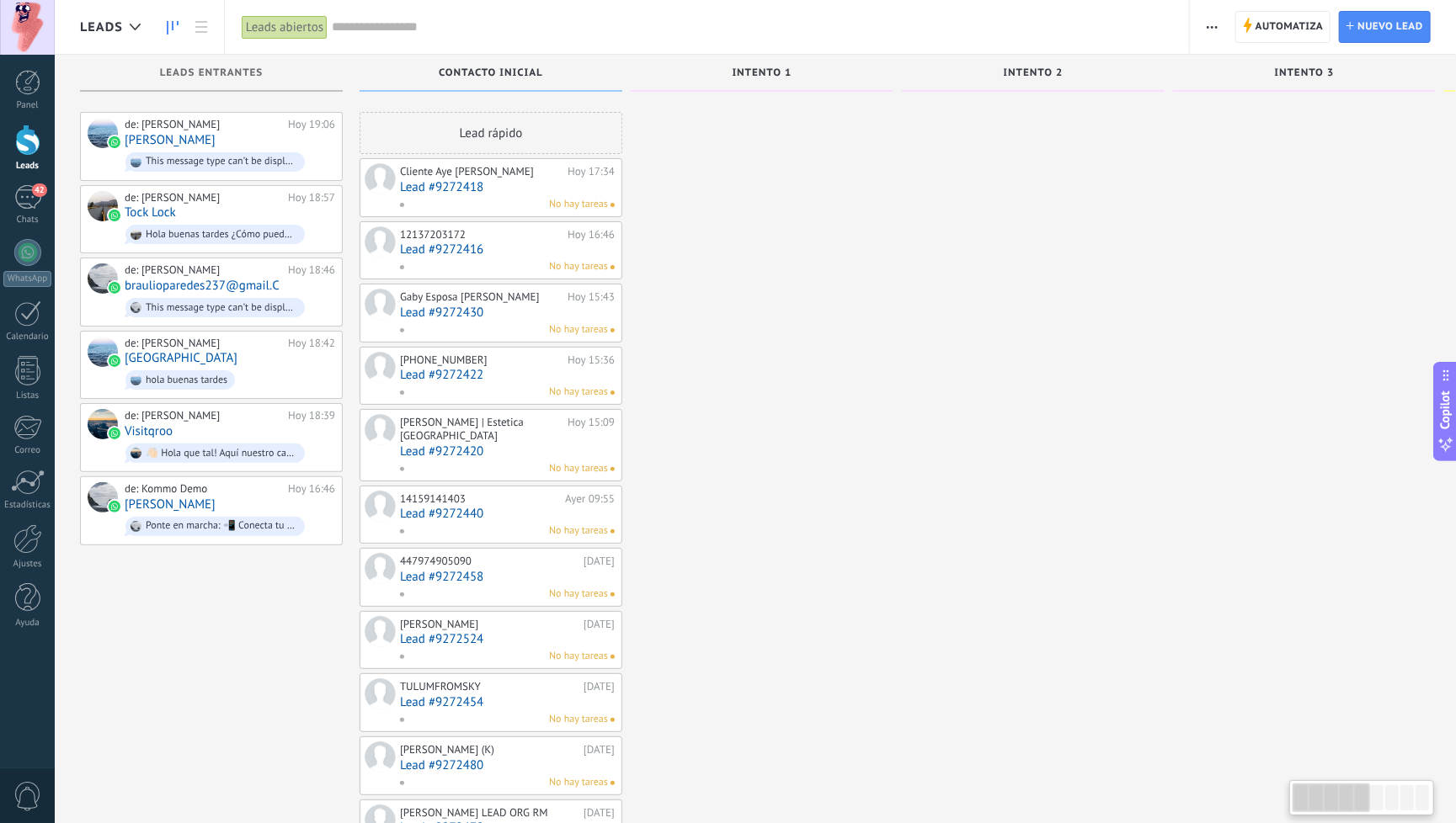
click at [575, 586] on span "No hay tareas" at bounding box center [579, 594] width 59 height 15
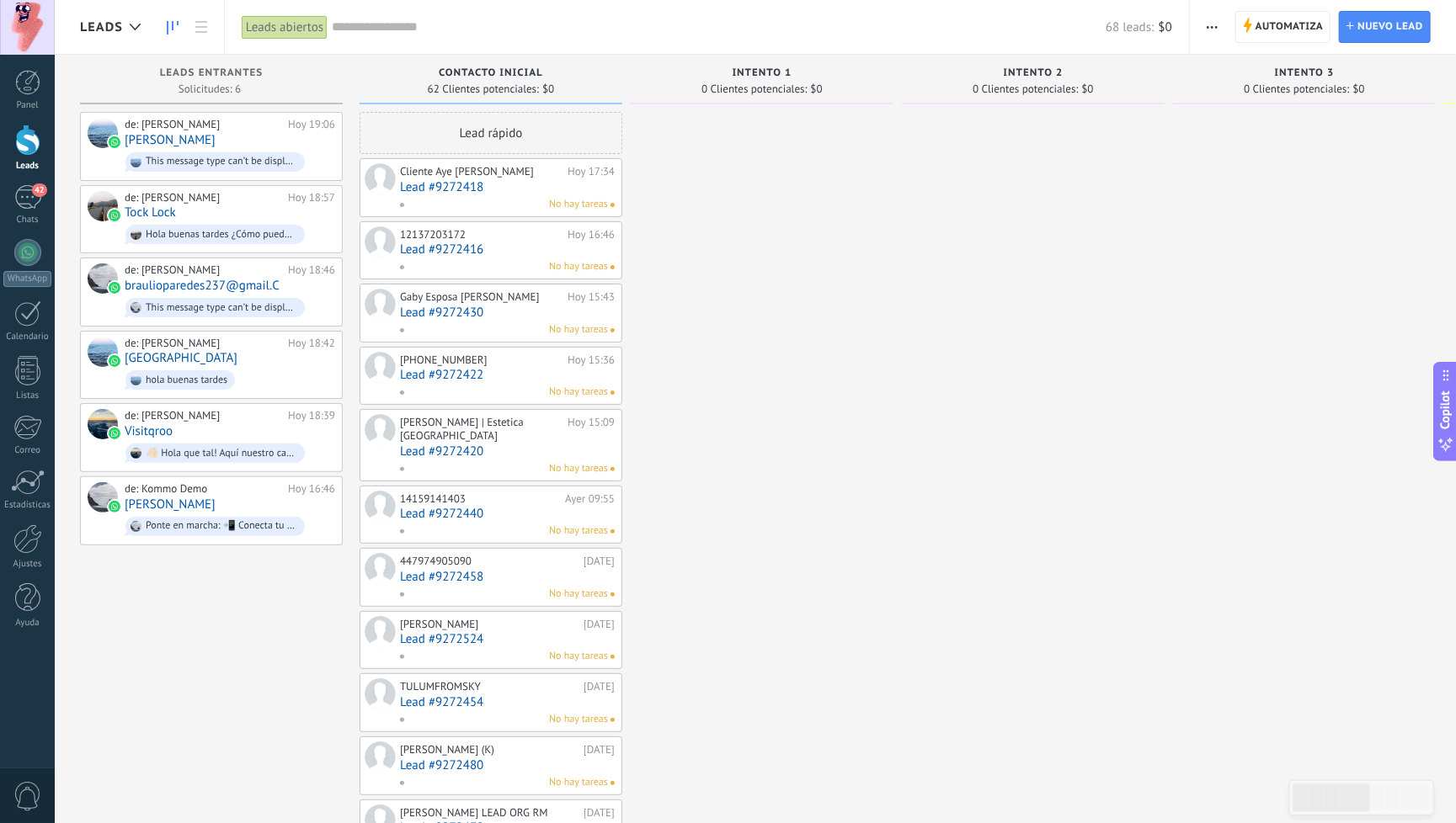
click at [1211, 26] on icon "button" at bounding box center [1212, 27] width 10 height 3
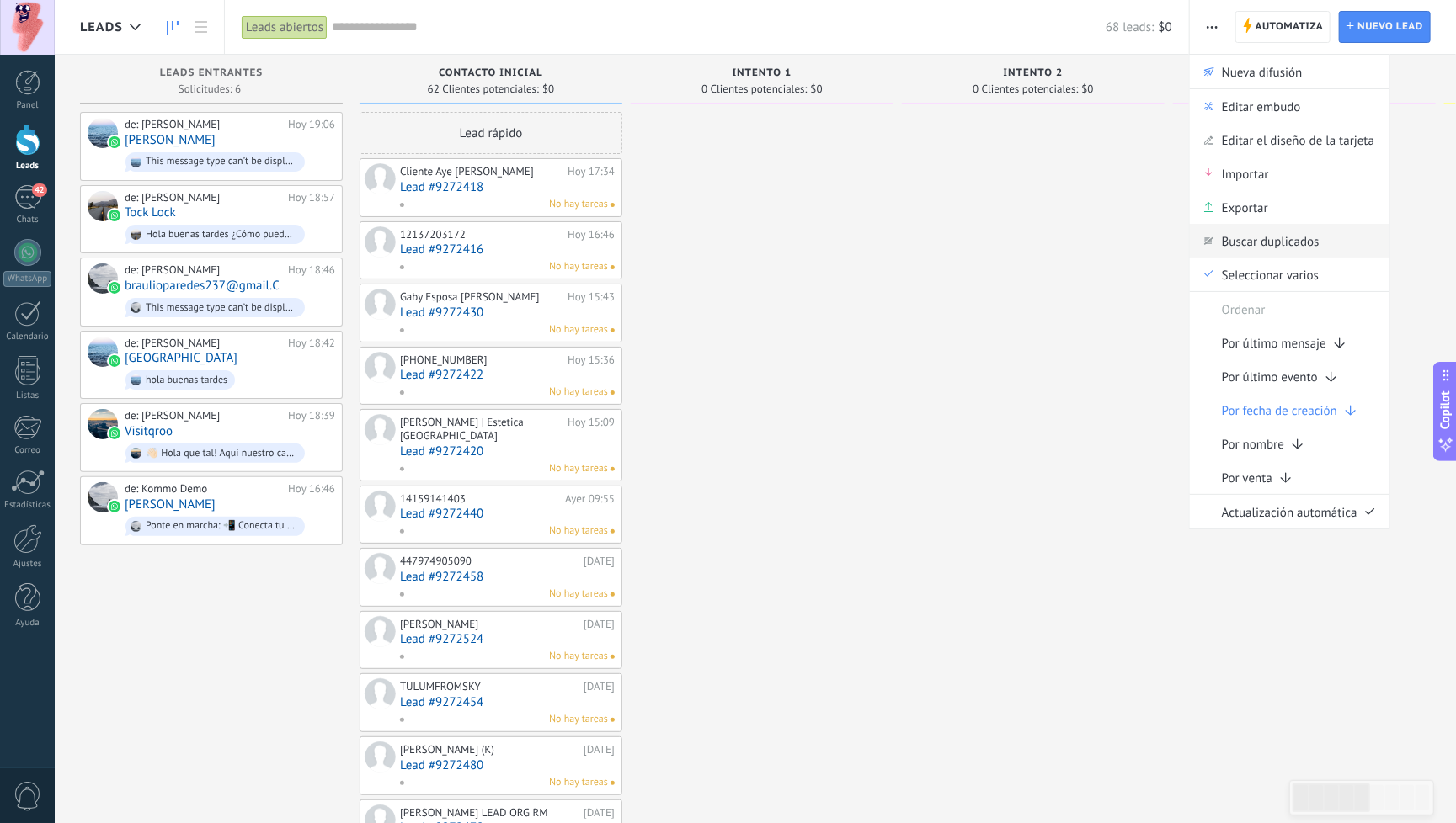
click at [1279, 244] on span "Buscar duplicados" at bounding box center [1271, 240] width 97 height 33
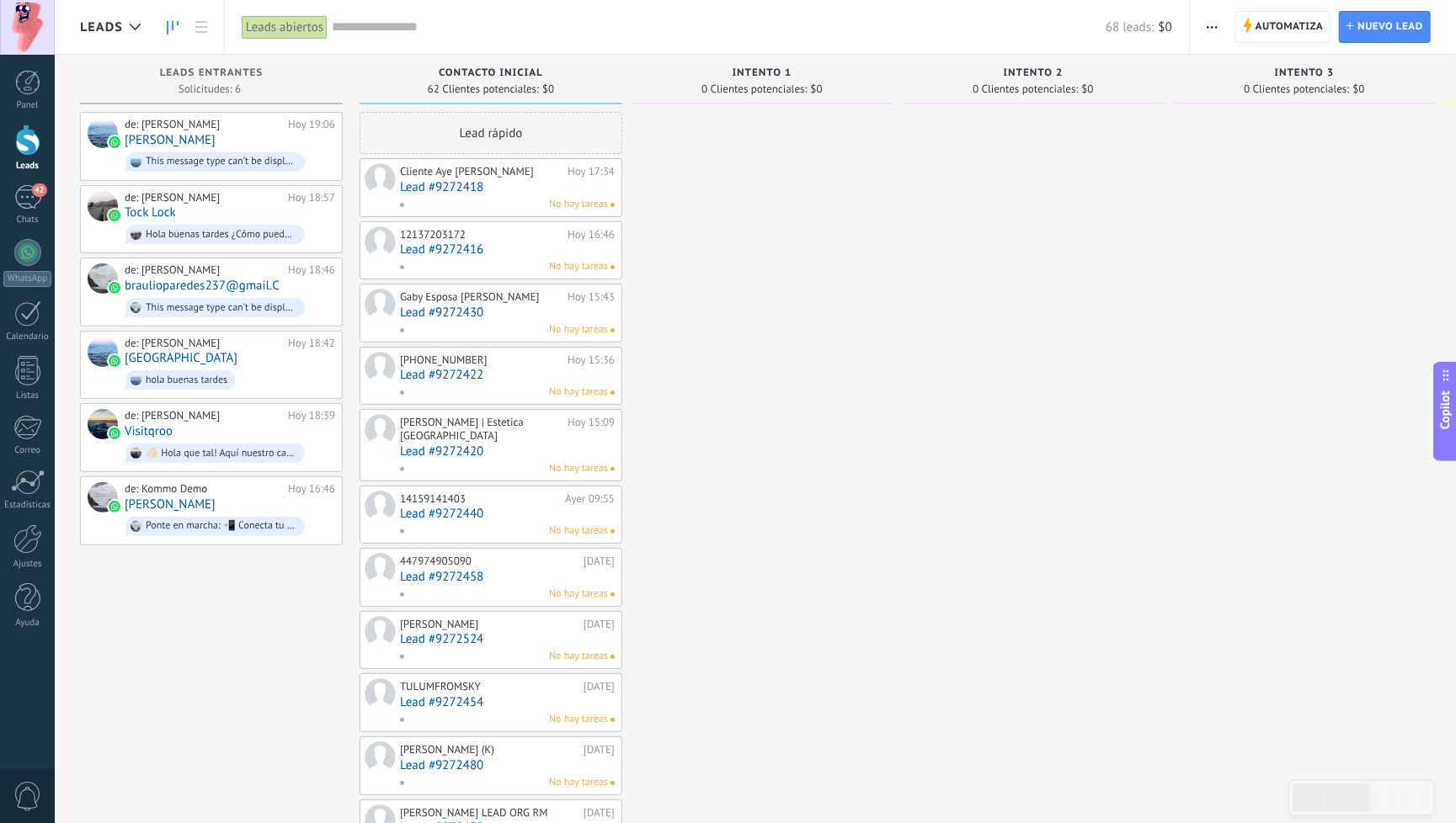
click at [302, 25] on div "Leads abiertos" at bounding box center [284, 28] width 86 height 25
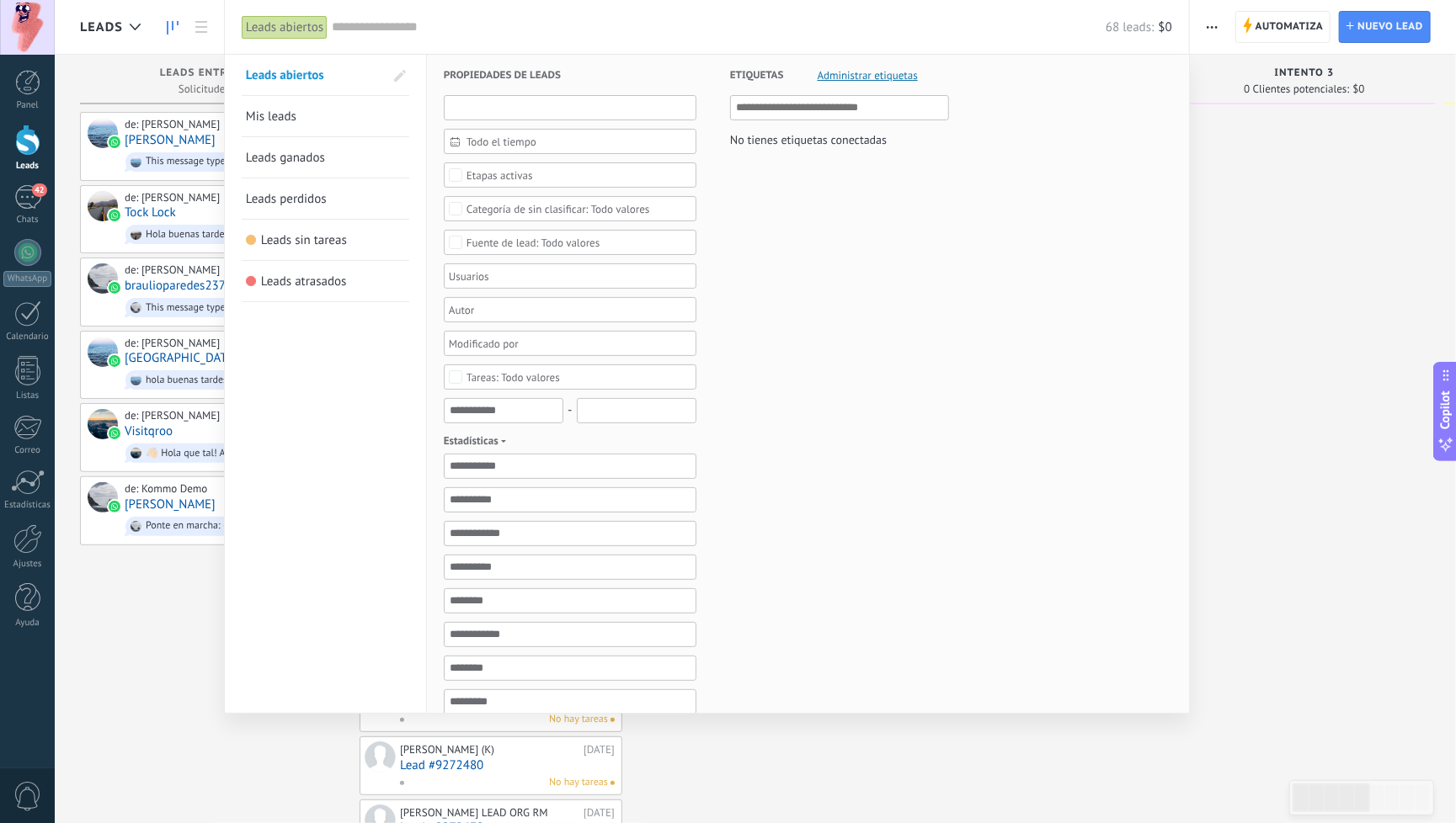
click at [553, 109] on input "text" at bounding box center [570, 108] width 253 height 25
click at [780, 301] on div "Etiquetas Administrar etiquetas No tienes etiquetas conectadas" at bounding box center [822, 529] width 253 height 951
click at [347, 116] on link "Mis leads" at bounding box center [325, 116] width 159 height 40
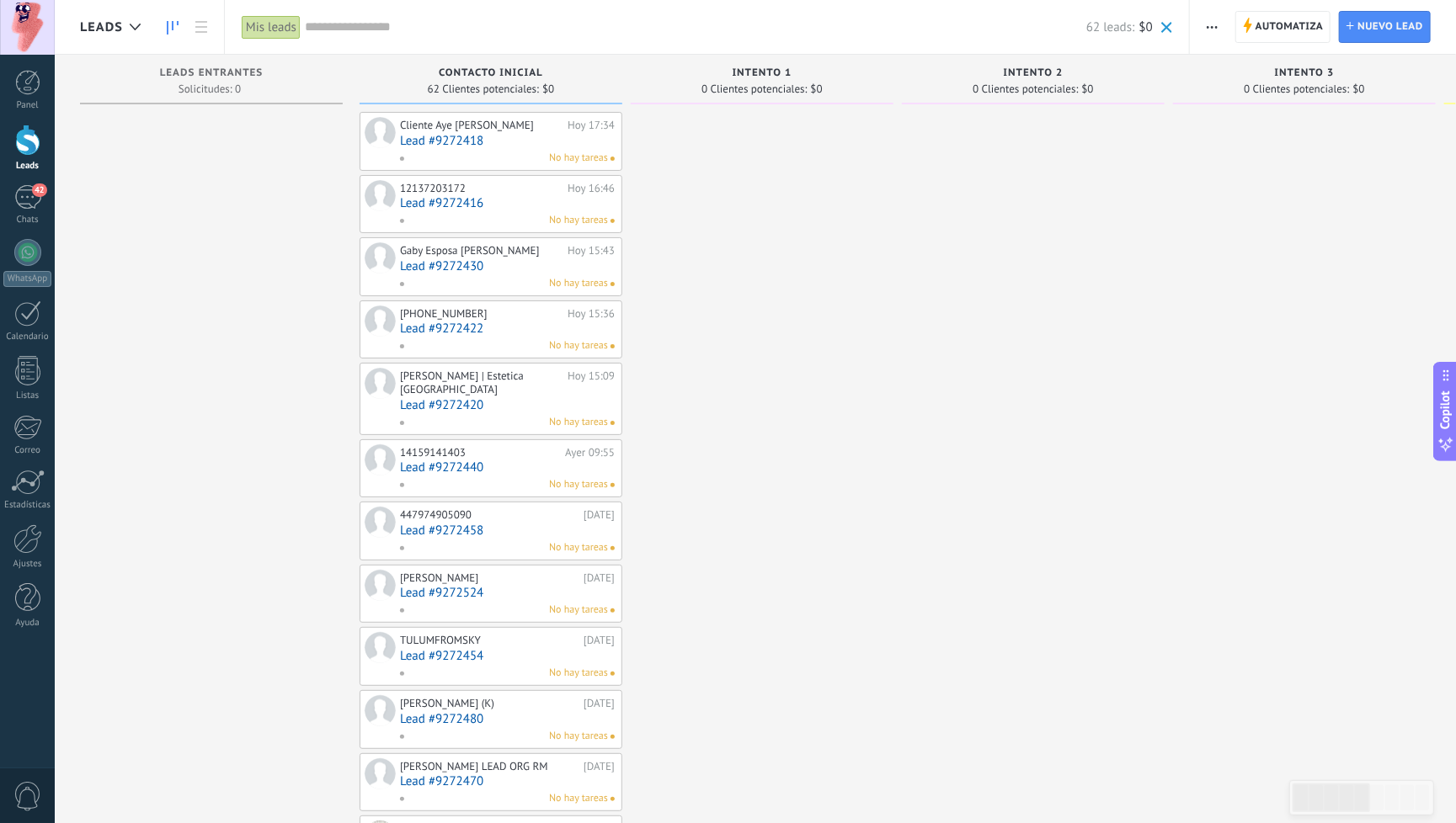
click at [288, 30] on div "Mis leads" at bounding box center [271, 28] width 59 height 25
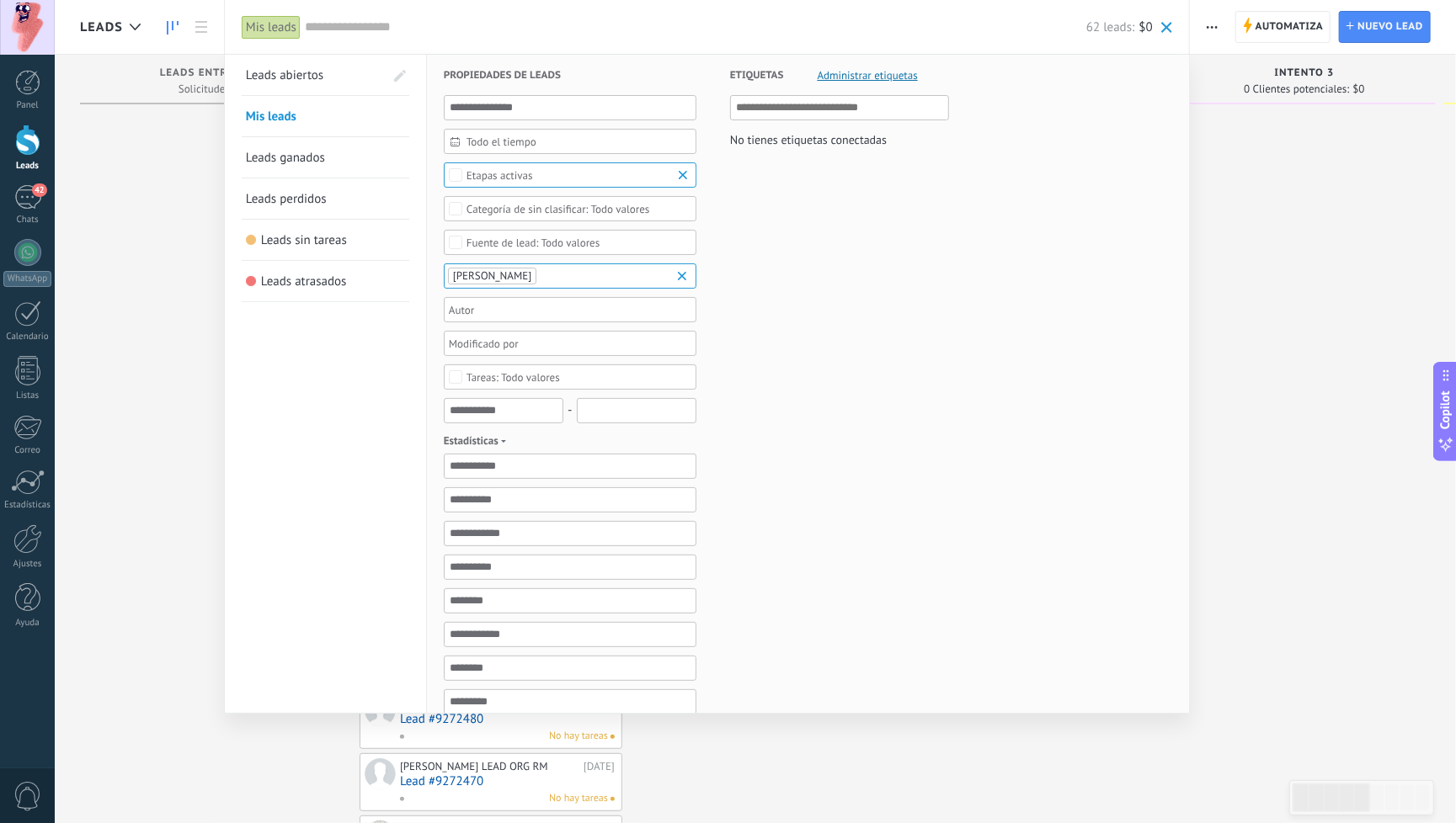
click at [298, 75] on span "Leads abiertos" at bounding box center [284, 75] width 77 height 16
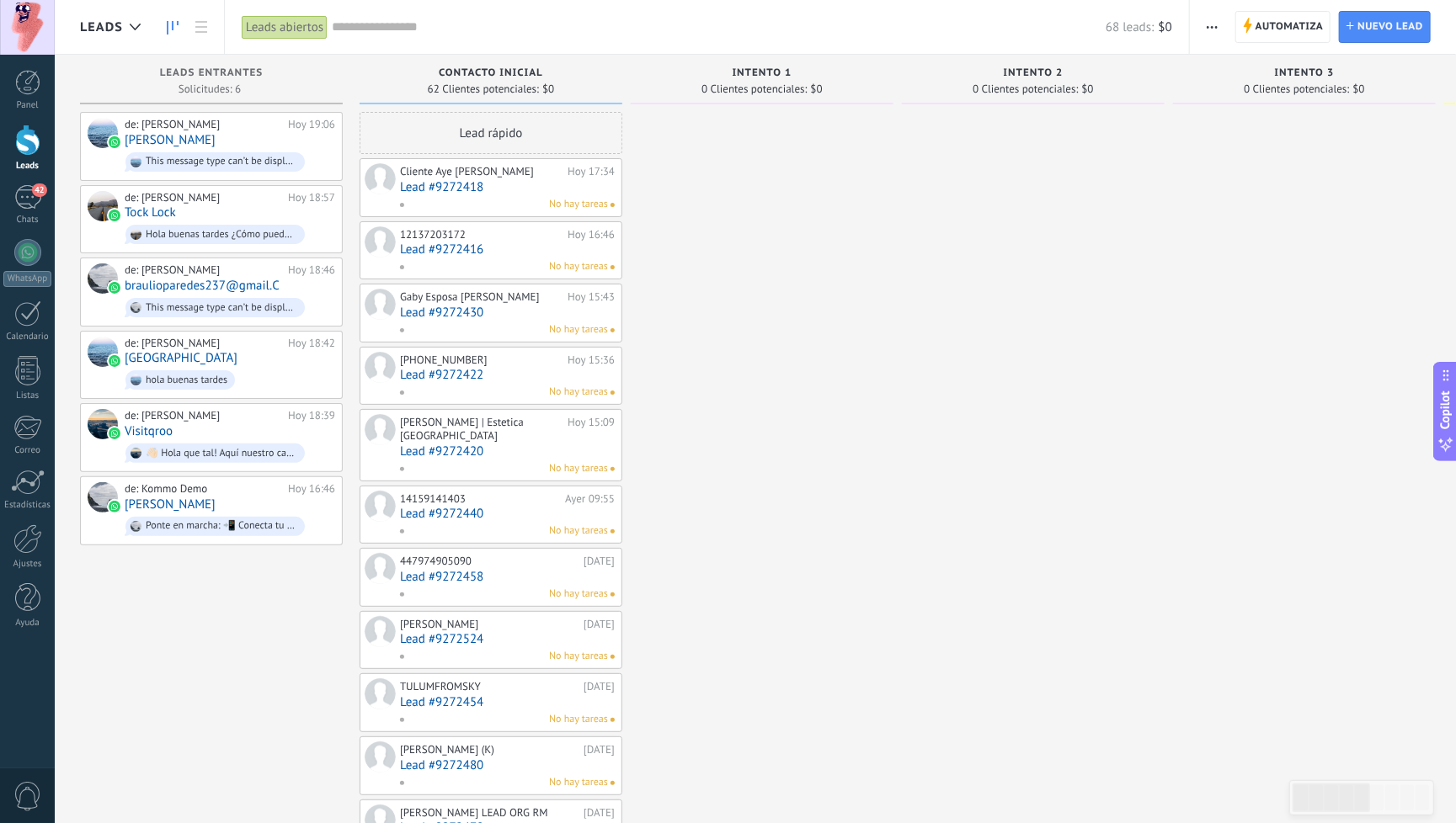
click at [311, 31] on div "Leads abiertos" at bounding box center [284, 28] width 86 height 25
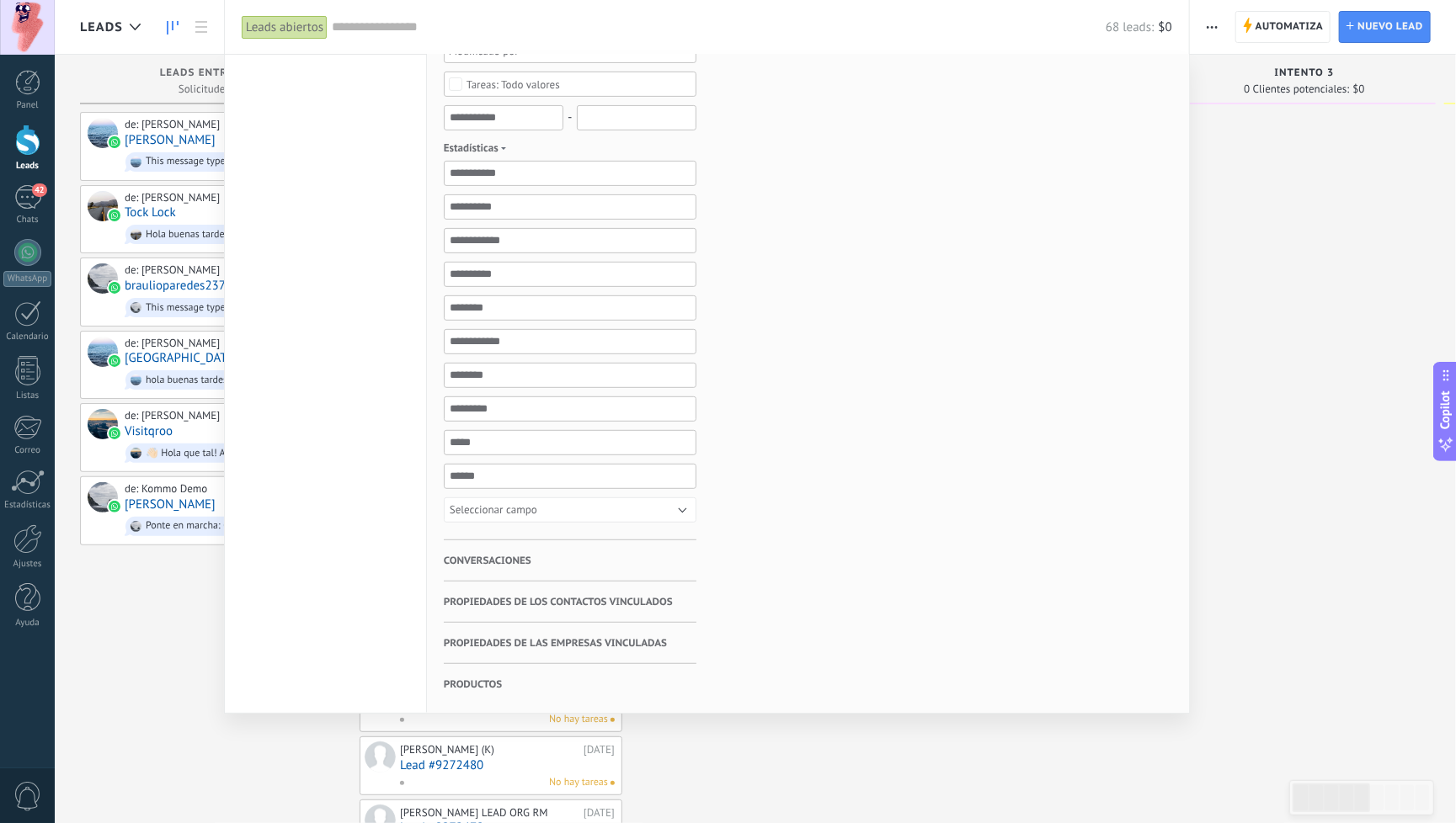
scroll to position [296, 0]
click at [492, 674] on span "Productos" at bounding box center [472, 684] width 58 height 41
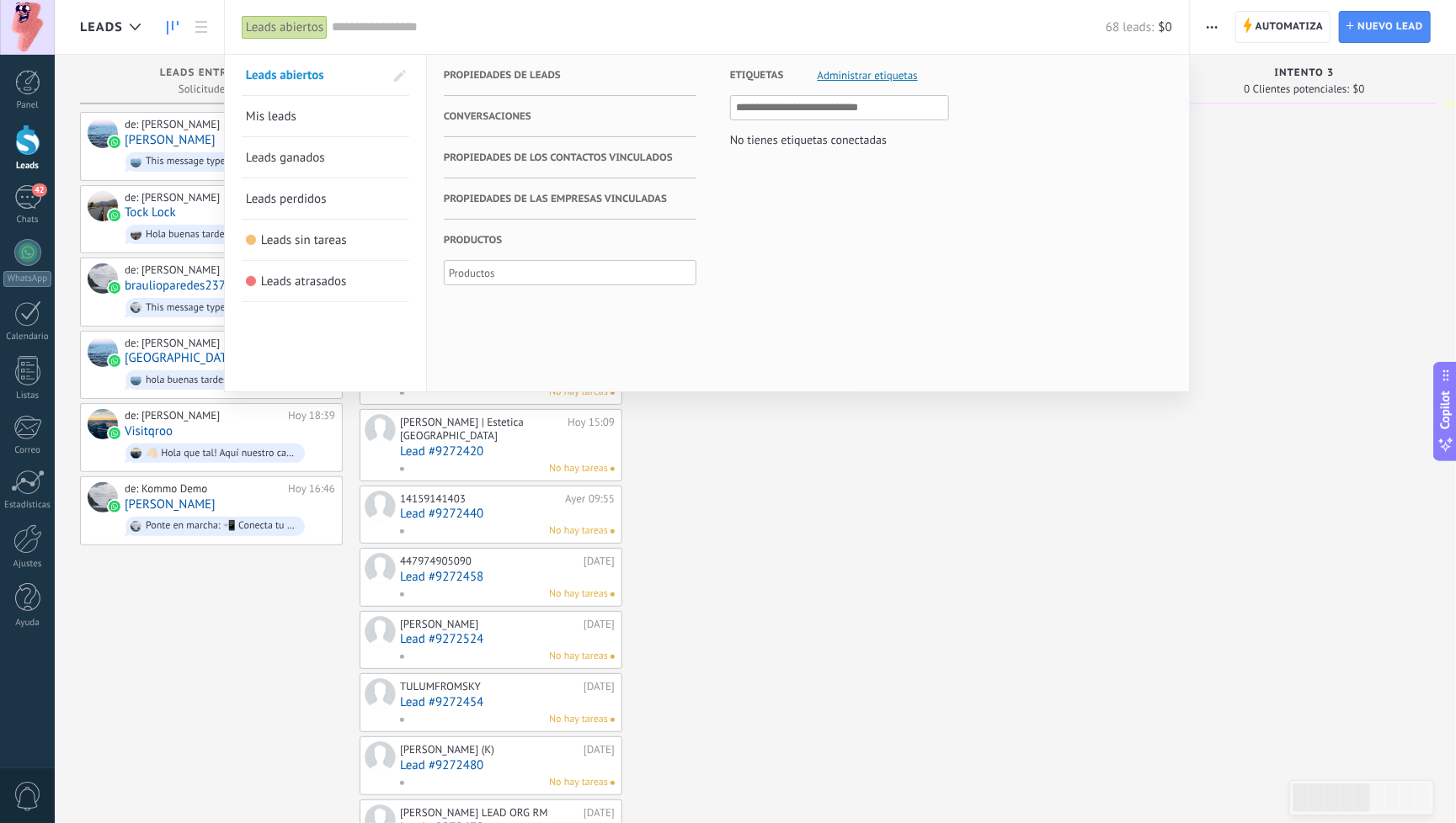
click at [899, 560] on div at bounding box center [728, 411] width 1456 height 823
